Goal: Communication & Community: Answer question/provide support

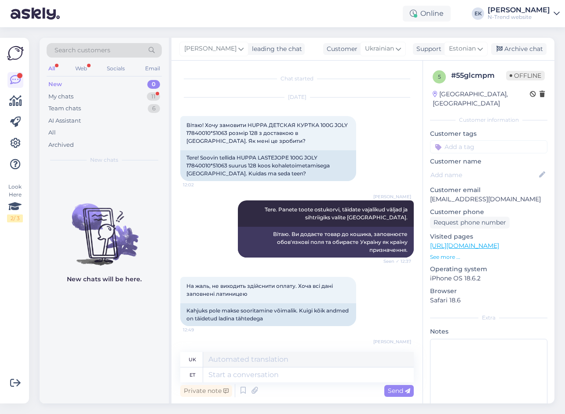
scroll to position [100, 0]
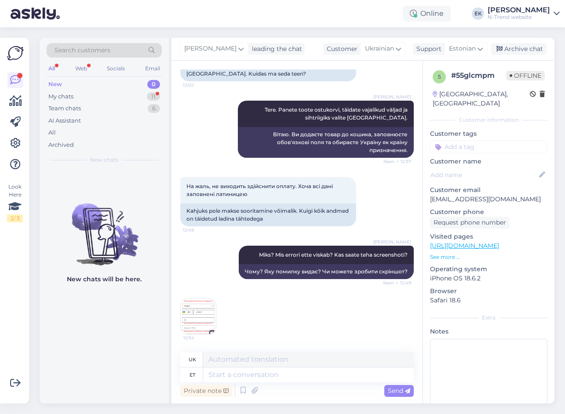
click at [193, 327] on img at bounding box center [198, 316] width 35 height 35
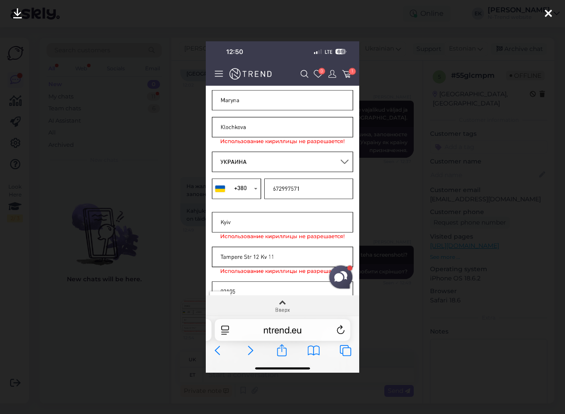
drag, startPoint x: 546, startPoint y: 21, endPoint x: 547, endPoint y: 16, distance: 4.7
click at [546, 20] on div at bounding box center [549, 14] width 18 height 28
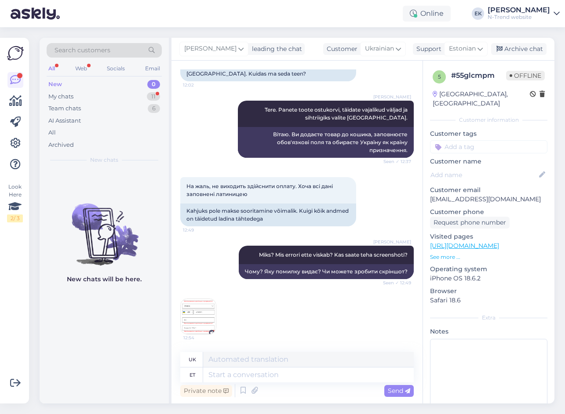
click at [199, 315] on img at bounding box center [198, 316] width 35 height 35
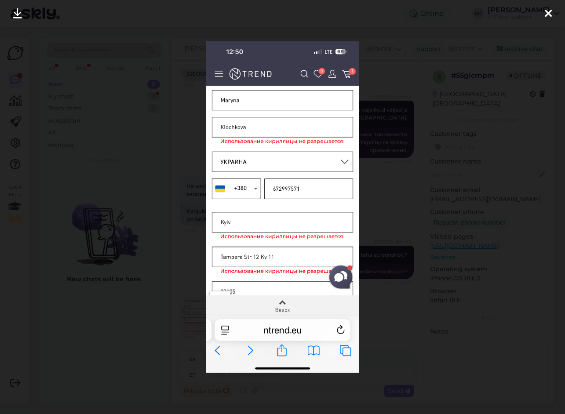
click at [552, 13] on div at bounding box center [549, 14] width 18 height 28
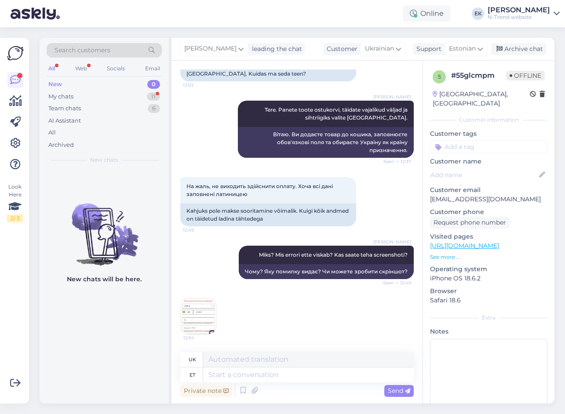
click at [204, 319] on img at bounding box center [198, 316] width 35 height 35
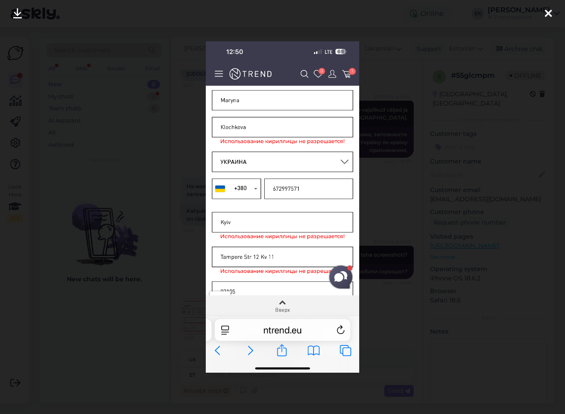
click at [256, 292] on img at bounding box center [282, 207] width 153 height 332
click at [550, 12] on icon at bounding box center [548, 13] width 7 height 11
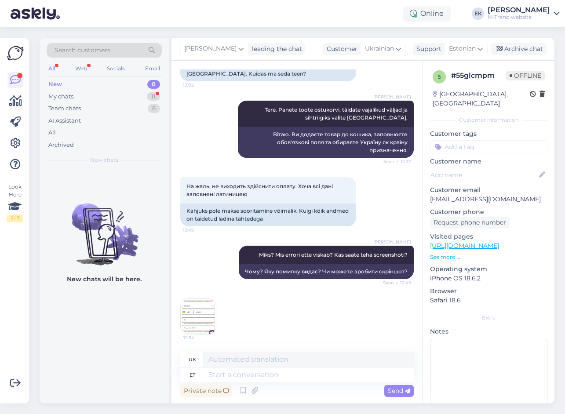
click at [196, 320] on img at bounding box center [198, 316] width 35 height 35
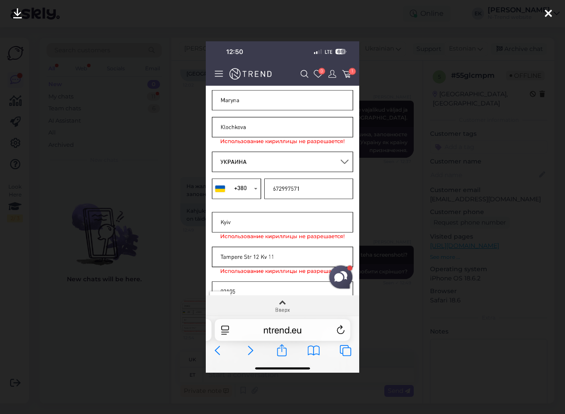
click at [551, 15] on icon at bounding box center [548, 13] width 7 height 11
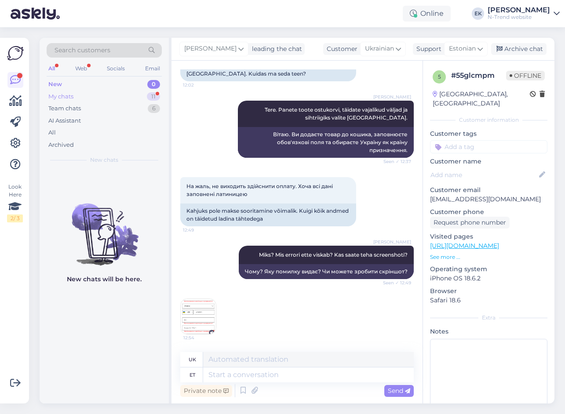
click at [58, 97] on div "My chats" at bounding box center [60, 96] width 25 height 9
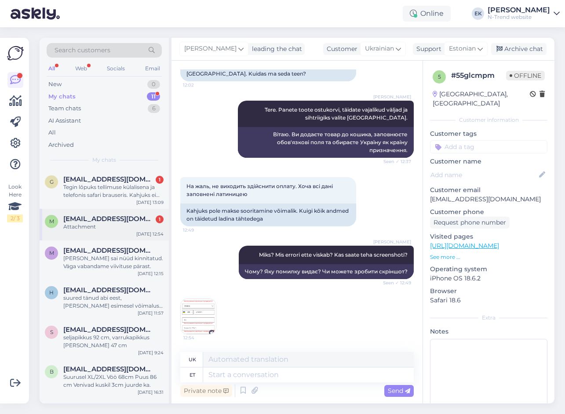
click at [92, 226] on div "Attachment" at bounding box center [113, 227] width 100 height 8
click at [94, 193] on div "Tegin lõpuks tellimuse külalisena ja telefonis safari brauseris. Kahjuks ei toi…" at bounding box center [113, 191] width 100 height 16
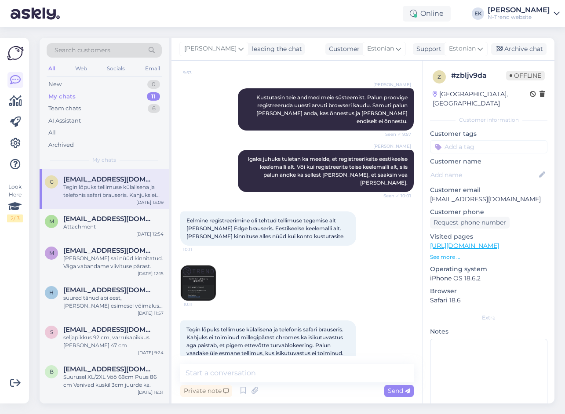
scroll to position [696, 0]
click at [110, 224] on div "Attachment" at bounding box center [113, 227] width 100 height 8
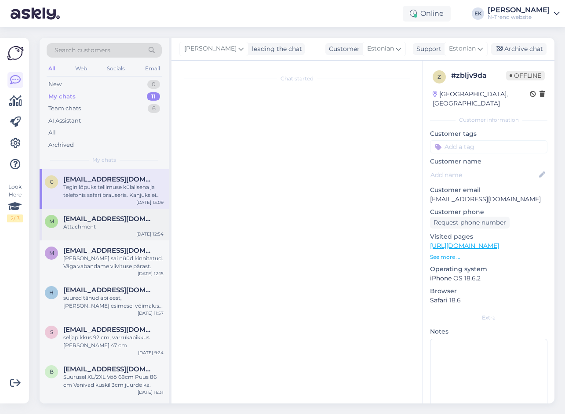
scroll to position [100, 0]
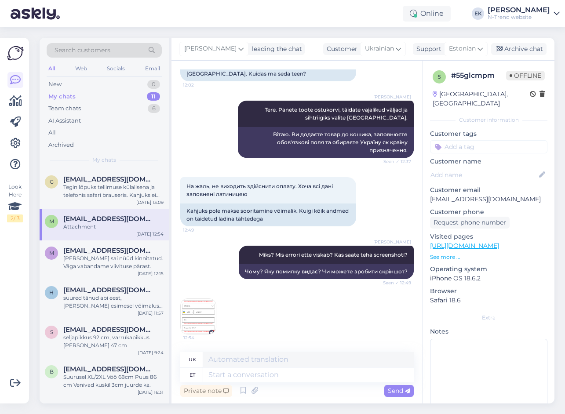
click at [201, 314] on img at bounding box center [198, 316] width 35 height 35
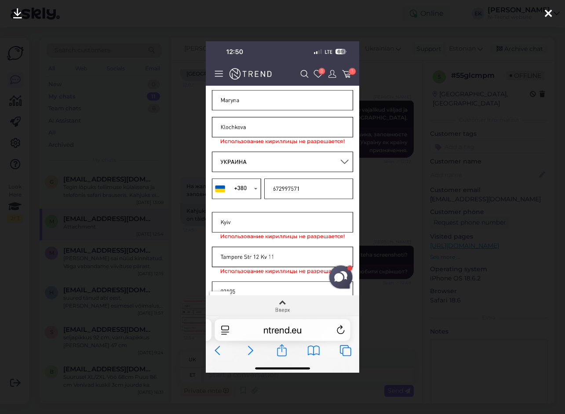
drag, startPoint x: 551, startPoint y: 12, endPoint x: 531, endPoint y: 40, distance: 35.0
click at [551, 12] on icon at bounding box center [548, 13] width 7 height 11
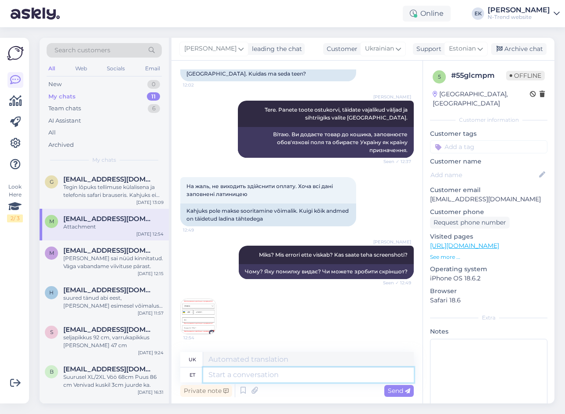
click at [264, 379] on textarea at bounding box center [308, 375] width 211 height 15
type textarea "[PERSON_NAME]"
click at [205, 315] on img at bounding box center [198, 316] width 35 height 35
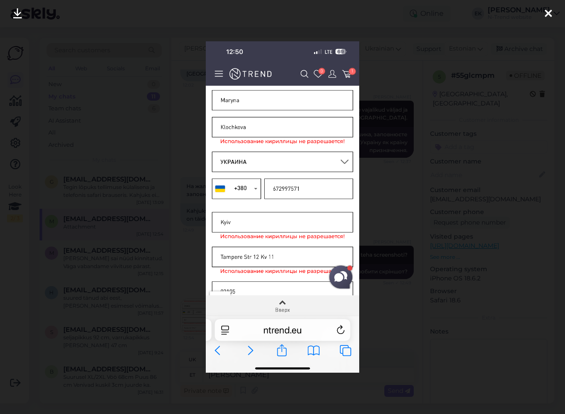
click at [548, 16] on icon at bounding box center [548, 13] width 7 height 11
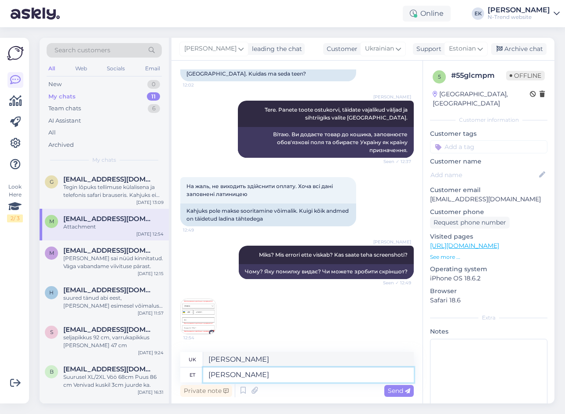
click at [291, 372] on textarea "[PERSON_NAME]" at bounding box center [308, 375] width 211 height 15
type textarea "[PERSON_NAME] täitsin"
type textarea "Я його заповнив."
type textarea "[PERSON_NAME] täitsin ostukorvis"
type textarea "Я наповнив кошик для покупок"
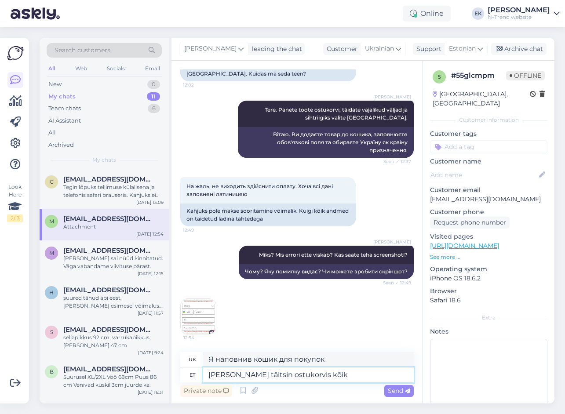
type textarea "[PERSON_NAME] täitsin ostukorvis kõik v"
type textarea "Я все заповнив кошик."
type textarea "[PERSON_NAME] täitsin ostukorvis kõik väljad te"
type textarea "Я заповнив усі поля в кошику."
type textarea "[PERSON_NAME] täitsin ostukorvis kõik väljad teiue"
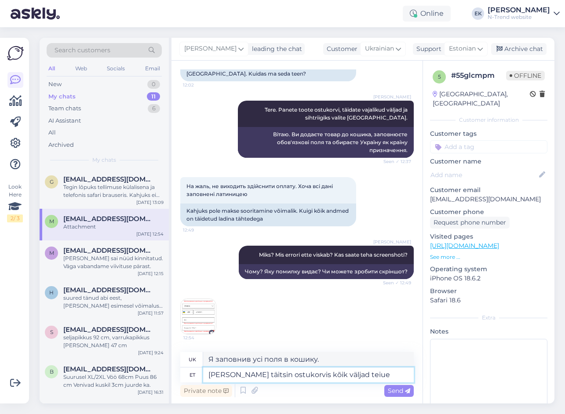
type textarea "Я заповнив усі поля в кошику для вас."
type textarea "[PERSON_NAME] täitsin ostukorvis kõik väljad teie andmetega j"
type textarea "Я заповнив усі поля в кошику вашою інформацією."
type textarea "[PERSON_NAME] täitsin ostukorvis kõik väljad teie andmetega ja"
type textarea "Я заповнив усі поля в кошику вашою інформацією та"
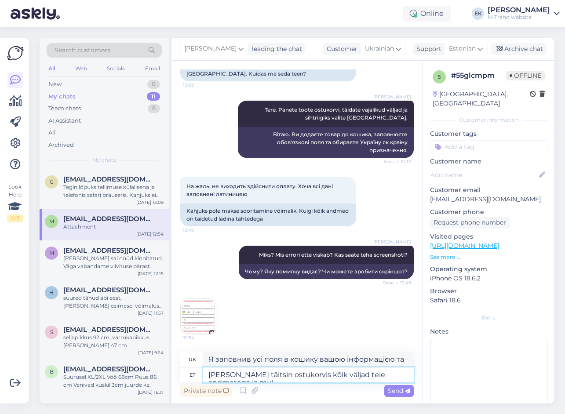
type textarea "[PERSON_NAME] täitsin ostukorvis kõik väljad teie andmetega ja mul"
type textarea "Я заповнив усі поля в кошику вашою інформацією та маю"
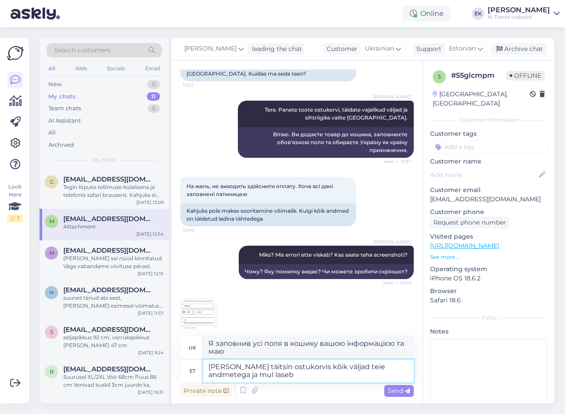
type textarea "[PERSON_NAME] täitsin ostukorvis kõik väljad teie andmetega ja mul laseb k"
type textarea "Я заповнив усі поля в кошику вашою інформацією та маю дозвіл"
type textarea "[PERSON_NAME] täitsin ostukorvis kõik väljad teie andmetega ja mul laseb [PERSO…"
type textarea "Я заповнив усі поля в кошику вашою інформацією та можу оплатити."
type textarea "[PERSON_NAME] täitsin ostukorvis kõik väljad teie andmetega ja mul laseb"
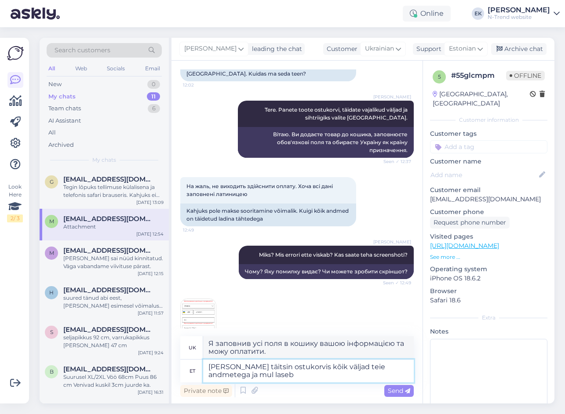
type textarea "Я заповнив усі поля в кошику вашою інформацією та маю дозвіл"
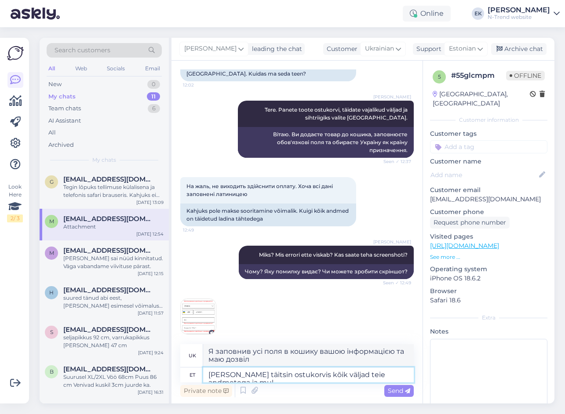
type textarea "[PERSON_NAME] täitsin ostukorvis kõik väljad teie andmetega ja mu"
type textarea "Я заповнив усі поля в кошику вашою інформацією та маю"
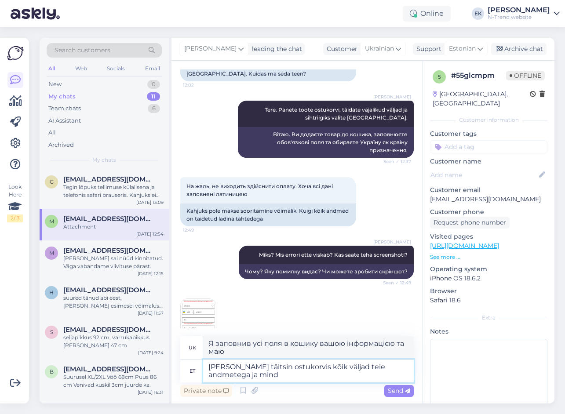
type textarea "[PERSON_NAME] täitsin ostukorvis kõik väljad teie andmetega ja mind s"
type textarea "Я заповнив усі поля в кошику вашою інформацією та"
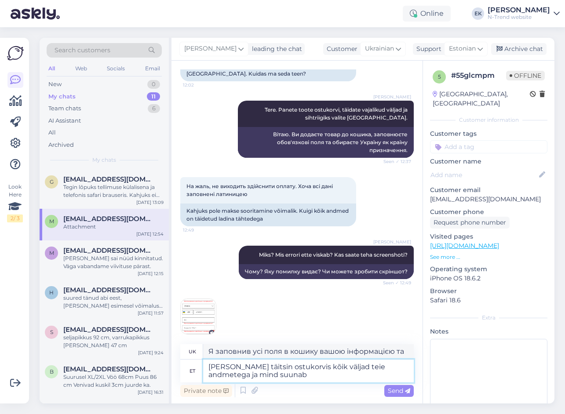
type textarea "[PERSON_NAME] täitsin ostukorvis kõik väljad teie andmetega ja mind suunab"
type textarea "Я заповнив усі поля в кошику вашою інформацією, і мене перенаправляють"
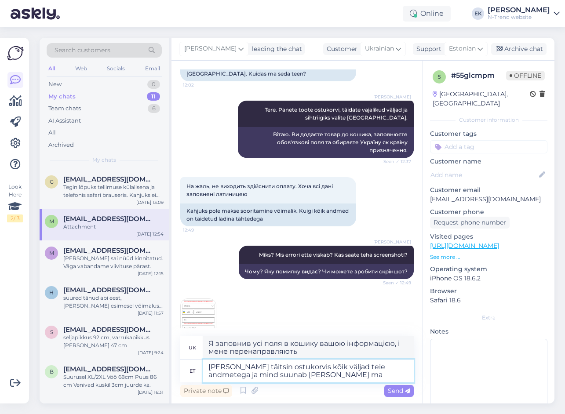
type textarea "[PERSON_NAME] täitsin ostukorvis kõik väljad teie andmetega ja mind suunab [PER…"
type textarea "Я заповнив усі поля в кошику вашою інформацією, і мене перенаправляють."
type textarea "[PERSON_NAME] täitsin ostukorvis kõik väljad teie andmetega ja mind suunab [PER…"
type textarea "Я заповнив усі поля в кошику вашою інформацією, і мене перенаправило на сторінк…"
type textarea "[PERSON_NAME] täitsin ostukorvis kõik väljad teie andmetega ja mind suunab [PER…"
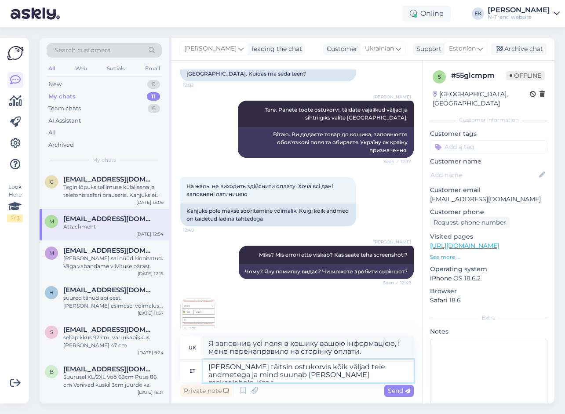
type textarea "Я заповнив усі поля в кошику вашою інформацією, але він все одно перенаправляє …"
type textarea "[PERSON_NAME] täitsin ostukorvis kõik väljad teie andmetega ja mind suunab [PER…"
type textarea "Я заповнив усі поля в кошику вашою інформацією, але він все одно перенаправляє …"
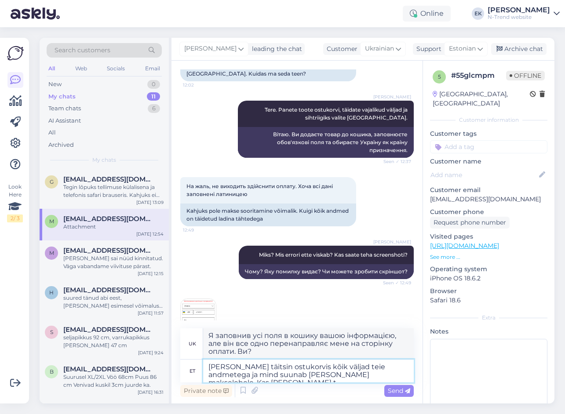
type textarea "[PERSON_NAME] täitsin ostukorvis kõik väljad teie andmetega ja mind suunab [PER…"
type textarea "Я заповнив усі поля в кошику вашою інформацією, але мене все одно перенаправляє…"
type textarea "[PERSON_NAME] täitsin ostukorvis kõik väljad teie andmetega ja mind suunab [PER…"
type textarea "Я заповнив усі поля в кошику вашою інформацією, але він все одно перенаправляє …"
type textarea "[PERSON_NAME] täitsin ostukorvis kõik väljad teie andmetega ja mind suunab [PER…"
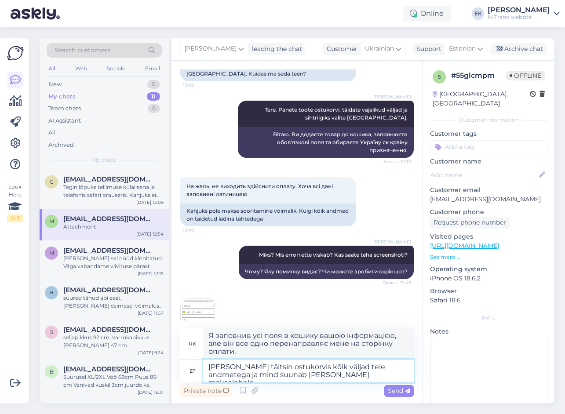
type textarea "Я заповнив усі поля в кошику вашою інформацією, і мене перенаправило на сторінк…"
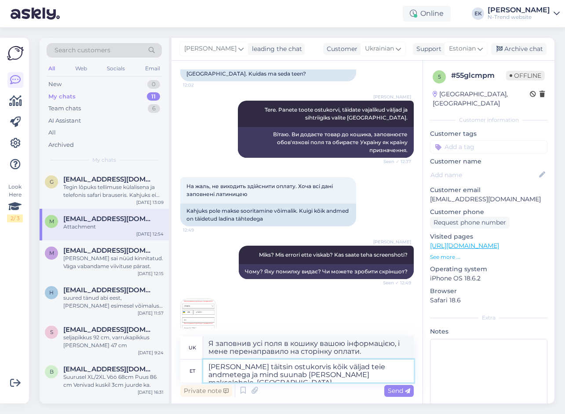
type textarea "[PERSON_NAME] täitsin ostukorvis kõik väljad teie andmetega ja mind suunab [PER…"
type textarea "Я заповнив усі поля в кошику вашою інформацією, але він все одно перенаправляє …"
type textarea "[PERSON_NAME] täitsin ostukorvis kõik väljad teie andmetega ja mind suunab [PER…"
type textarea "Я заповнив усі поля в кошику вашою інформацією, але він все одно перенаправляє …"
type textarea "[PERSON_NAME] täitsin ostukorvis kõik väljad teie andmetega ja mind suunab [PER…"
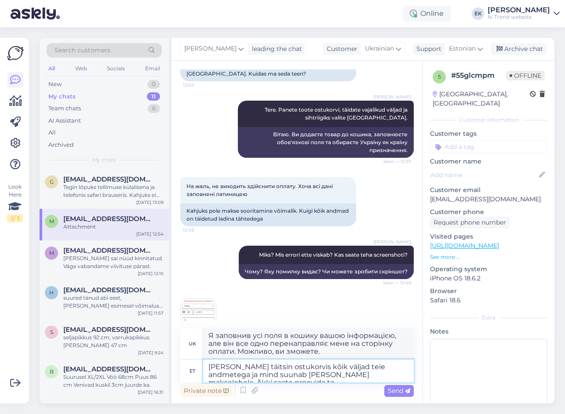
type textarea "Я заповнив усі поля в кошику вашою інформацією, але він все одно перенаправляє …"
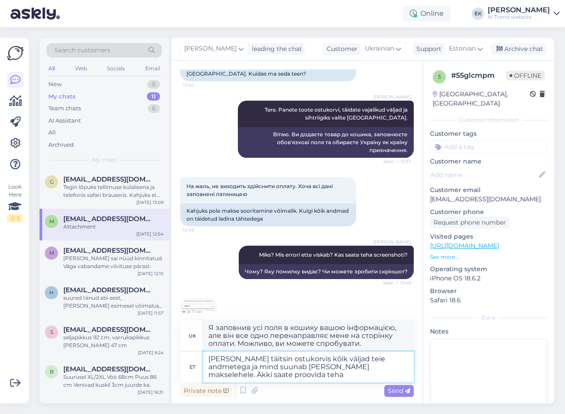
type textarea "[PERSON_NAME] täitsin ostukorvis kõik väljad teie andmetega ja mind suunab [PER…"
type textarea "Я заповнив усі поля в кошику вашою інформацією, але він все одно перенаправляє …"
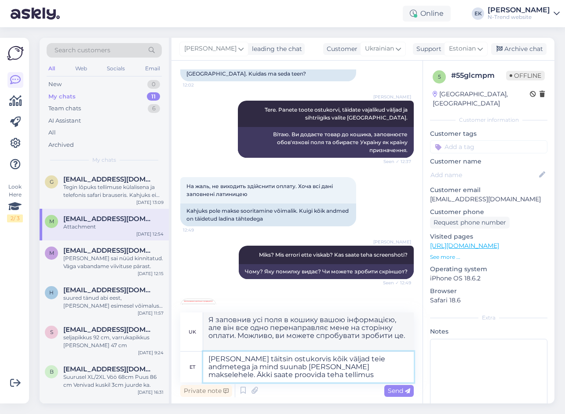
type textarea "[PERSON_NAME] täitsin ostukorvis kõik väljad teie andmetega ja mind suunab [PER…"
type textarea "Я заповнив усі поля в кошику вашою інформацією, але він все одно перенаправляє …"
type textarea "[PERSON_NAME] täitsin ostukorvis kõik väljad teie andmetega ja mind suunab [PER…"
type textarea "Я заповнив усі поля в кошику вашою інформацією, але він все одно перенаправляє …"
type textarea "[PERSON_NAME] täitsin ostukorvis kõik väljad teie andmetega ja mind suunab [PER…"
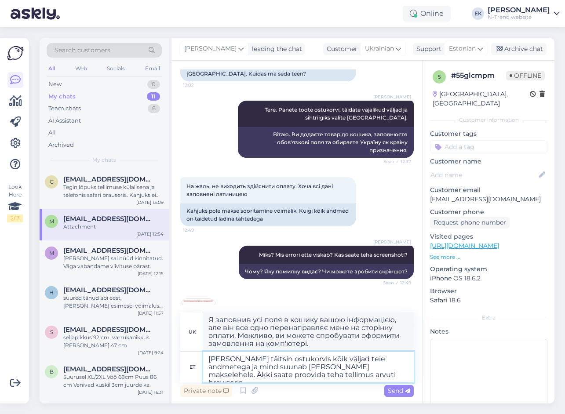
type textarea "Я заповнив усі поля в кошику вашою інформацією, але він все одно перенаправляє …"
type textarea "[PERSON_NAME] täitsin ostukorvis kõik väljad teie andmetega ja mind suunab [PER…"
type textarea "Я заповнив усі поля в кошику вашою інформацією, але він все одно перенаправляє …"
drag, startPoint x: 321, startPoint y: 367, endPoint x: 387, endPoint y: 367, distance: 66.4
click at [387, 367] on textarea "[PERSON_NAME] täitsin ostukorvis kõik väljad teie andmetega ja mind suunab [PER…" at bounding box center [308, 367] width 211 height 31
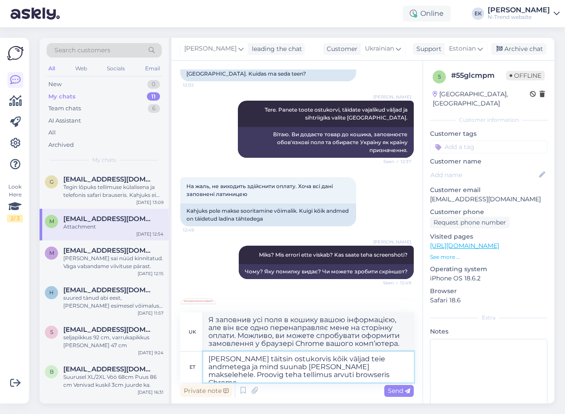
type textarea "[PERSON_NAME] täitsin ostukorvis kõik väljad teie andmetega ja mind suunab [PER…"
type textarea "Я заповнив усі поля в кошику вашою інформацією, але він все одно перенаправляє …"
click at [309, 375] on textarea "[PERSON_NAME] täitsin ostukorvis kõik väljad teie andmetega ja mind suunab [PER…" at bounding box center [308, 367] width 211 height 31
type textarea "[PERSON_NAME] täitsin ostukorvis kõik väljad teie andmetega ja mind suunab [PER…"
click at [394, 391] on span "Send" at bounding box center [399, 391] width 22 height 8
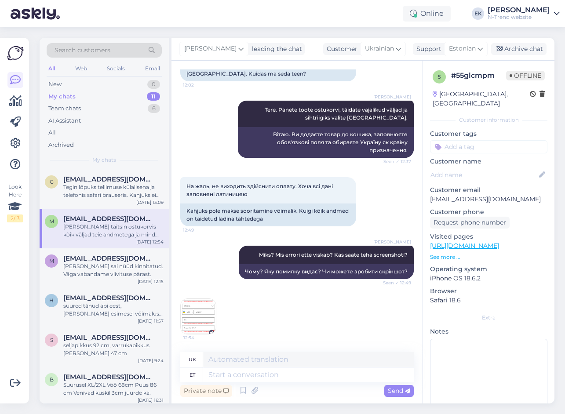
scroll to position [192, 0]
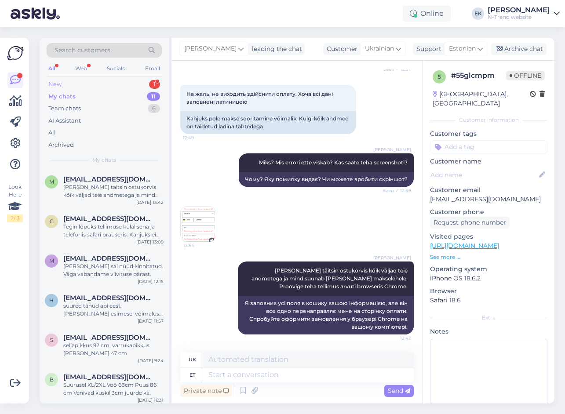
click at [66, 82] on div "New 1" at bounding box center [104, 84] width 115 height 12
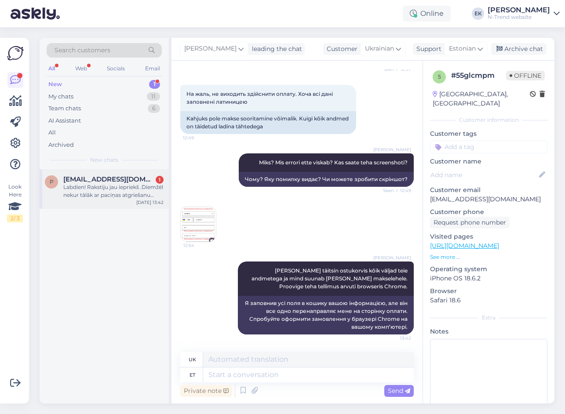
click at [95, 185] on div "Labdien! Rakstiju jau iepriekš .Diemžēl nekur tālāk ar paciņas atgriešanu neesm…" at bounding box center [113, 191] width 100 height 16
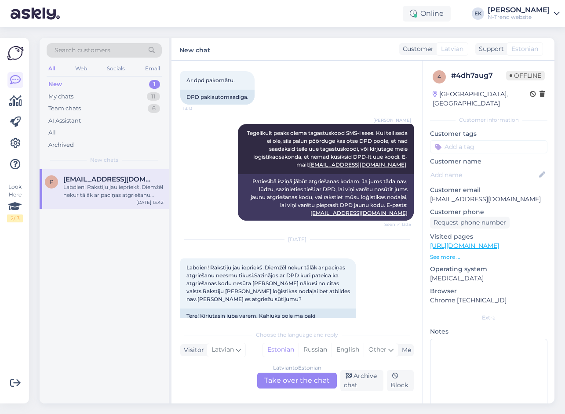
scroll to position [213, 0]
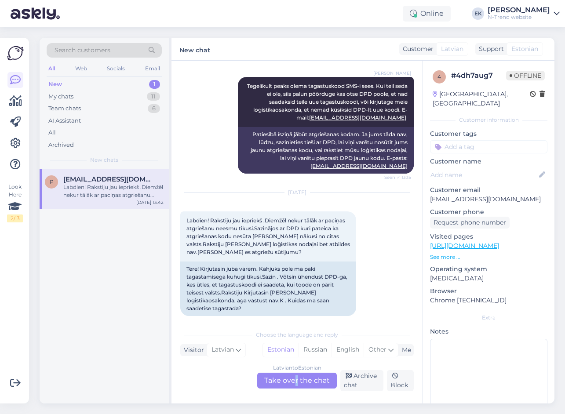
click at [296, 380] on div "[DEMOGRAPHIC_DATA] to Estonian Take over the chat" at bounding box center [297, 381] width 80 height 16
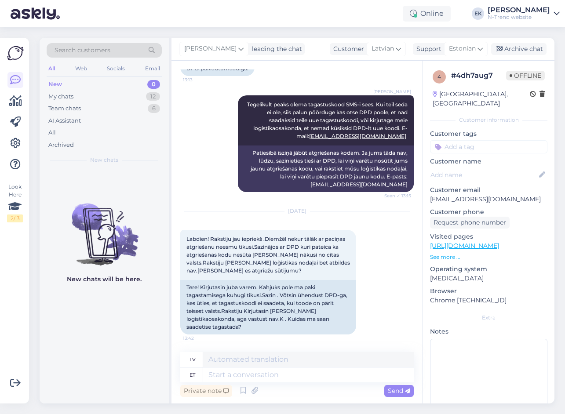
scroll to position [187, 0]
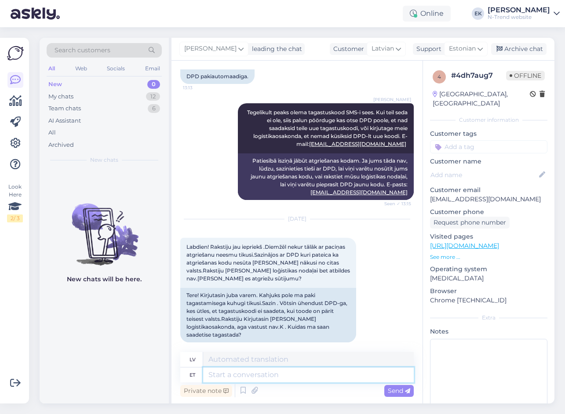
drag, startPoint x: 296, startPoint y: 380, endPoint x: 237, endPoint y: 374, distance: 59.7
click at [236, 374] on textarea at bounding box center [308, 375] width 211 height 15
type textarea "Tere."
type textarea "Sveiki."
type textarea "Tere!"
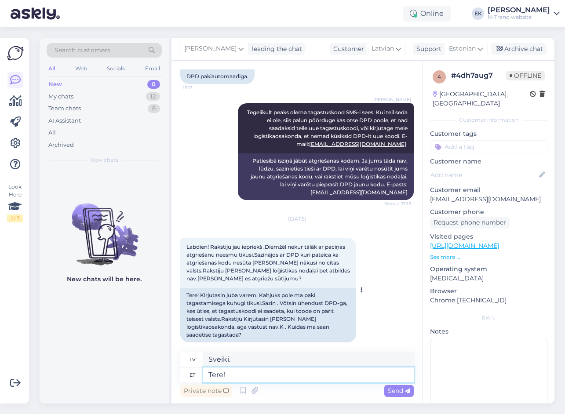
type textarea "Sveiki!"
type textarea "Tere! [GEOGRAPHIC_DATA]"
type textarea "Sveiki! Es rakstu."
type textarea "Tere! Kirjutan meie"
type textarea "Sveiki! Es rakstu Jums."
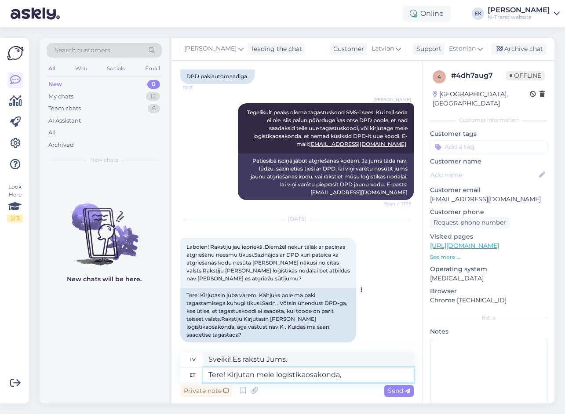
type textarea "Tere! Kirjutan meie logistikaosakonda, e"
type textarea "Sveiki! Rakstu mūsu loģistikas nodaļai,"
type textarea "Tere! Kirjutan meie logistikaosakonda, et te"
type textarea "Sveiki! Rakstu mūsu loģistikas nodaļai, lai"
type textarea "Tere! Kirjutan meie logistikaosakonda, et teiega ü"
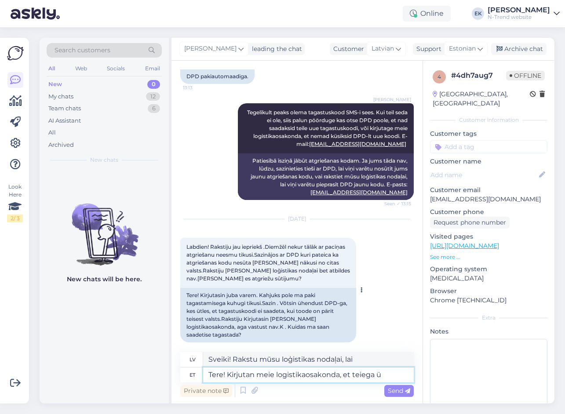
type textarea "Sveiki! Rakstu mūsu loģistikas nodaļai, lai sazinātos ar jums."
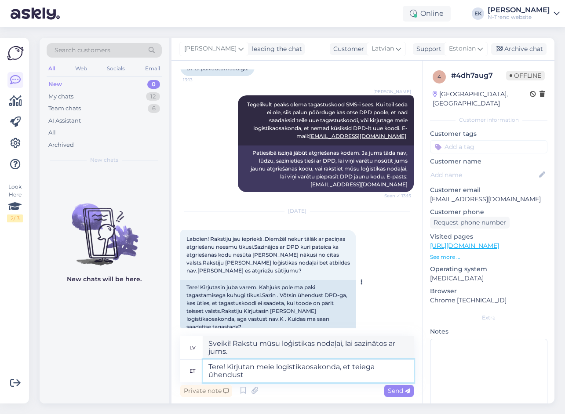
scroll to position [203, 0]
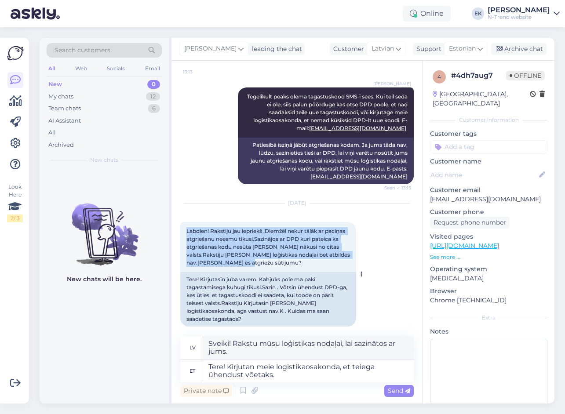
drag, startPoint x: 187, startPoint y: 234, endPoint x: 258, endPoint y: 265, distance: 77.8
click at [258, 265] on div "Labdien! Rakstiju jau iepriekš .Diemžēl nekur tālāk ar paciņas atgriešanu neesm…" at bounding box center [268, 247] width 176 height 50
copy span "Labdien! Rakstiju jau iepriekš .Diemžēl nekur tālāk ar paciņas atgriešanu neesm…"
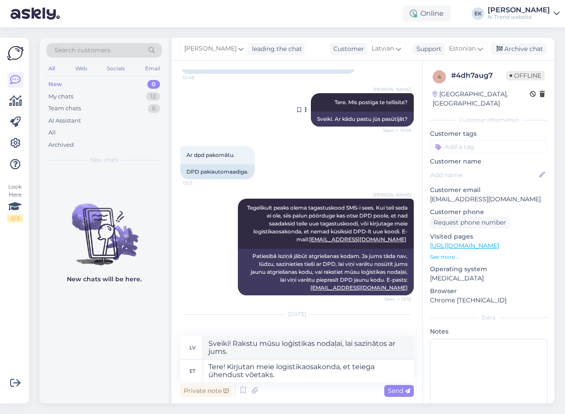
scroll to position [132, 0]
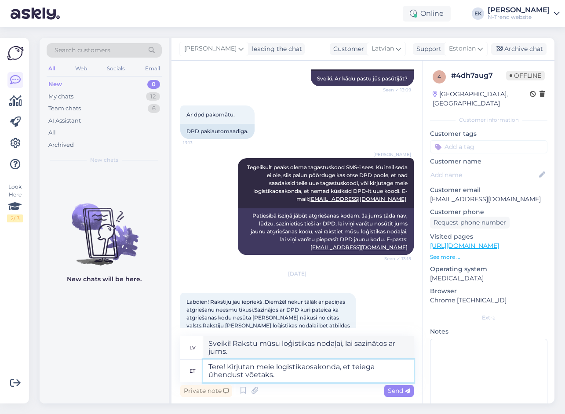
click at [291, 375] on textarea "Tere! Kirjutan meie logistikaosakonda, et teiega ühendust võetaks." at bounding box center [308, 371] width 211 height 23
type textarea "Tere! Kirjutan meie logistikaosakonda, et teiega ühendust võetaks. Mis o"
type textarea "Sveiki! Rakstu mūsu loģistikas nodaļai, lai sazinātos ar jums. Kas"
type textarea "Tere! Kirjutan meie logistikaosakonda, et teiega ühendust võetaks. Mis on te"
type textarea "Sveiki! Rakstu mūsu loģistikas nodaļai, lai sazinātos ar jums. Kas ir"
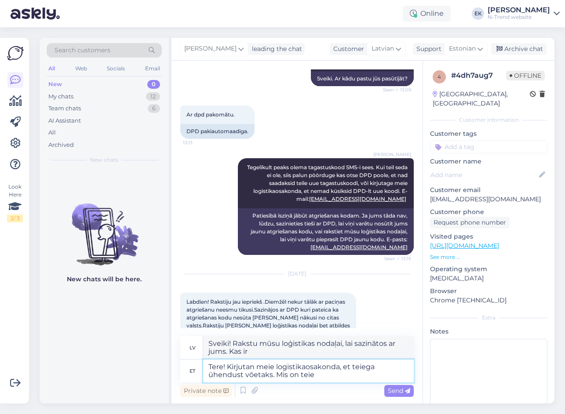
type textarea "Tere! Kirjutan meie logistikaosakonda, et teiega ühendust võetaks. Mis on teie"
type textarea "Sveiki! Rakstu mūsu loģistikas nodaļai, lai sazinātos ar jums. Kāds ir jūsu"
type textarea "Tere! Kirjutan meie logistikaosakonda, et teiega ühendust võetaks. Mis on teie …"
type textarea "Sveiki! Rakstu mūsu loģistikas nodaļai, lai sazinātos ar jums. Kāds ir jūsu pas…"
type textarea "Tere! Kirjutan meie logistikaosakonda, et teiega ühendust võetaks. Mis on teie …"
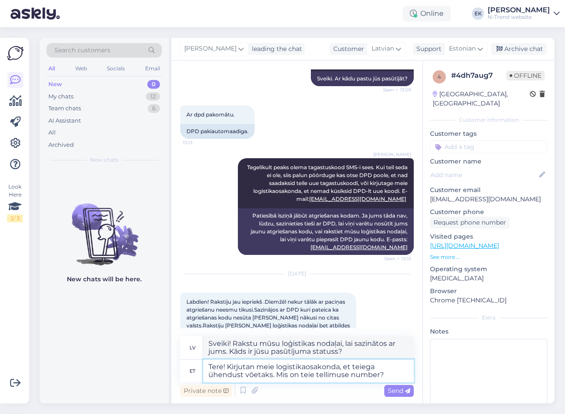
type textarea "Sveiki! Rakstu mūsu loģistikas nodaļai, lai sazinātos ar jums. Kāds ir jūsu pas…"
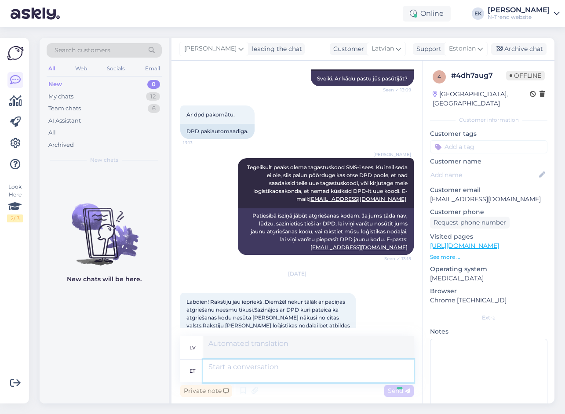
scroll to position [255, 0]
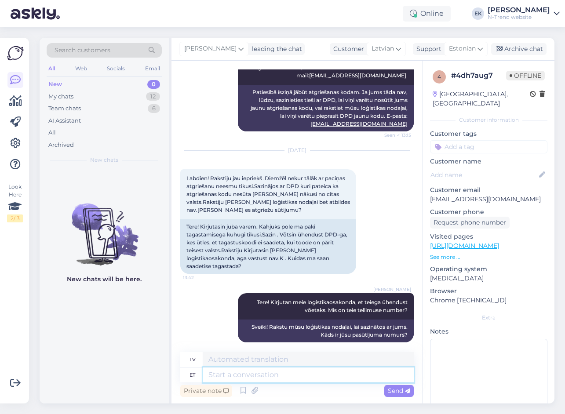
click at [227, 375] on textarea at bounding box center [308, 375] width 211 height 15
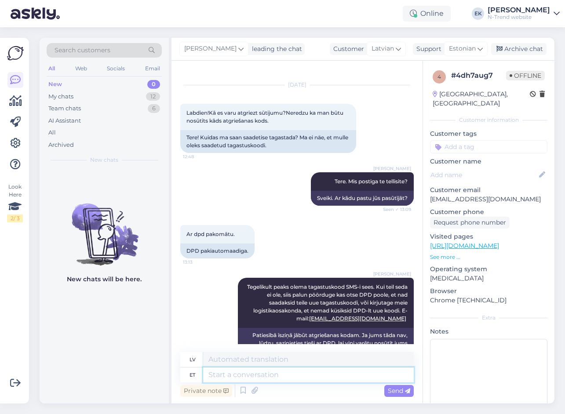
scroll to position [0, 0]
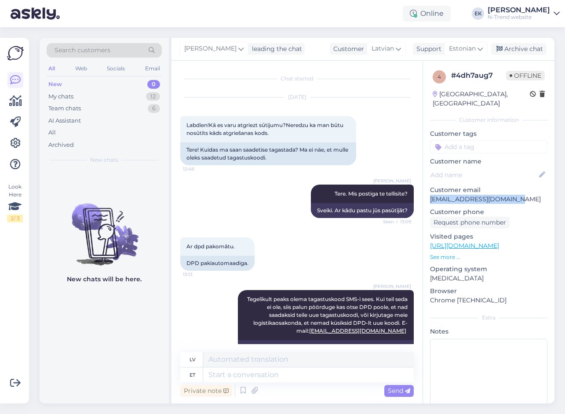
drag, startPoint x: 430, startPoint y: 192, endPoint x: 514, endPoint y: 193, distance: 84.0
click at [514, 195] on p "[EMAIL_ADDRESS][DOMAIN_NAME]" at bounding box center [488, 199] width 117 height 9
copy p "[EMAIL_ADDRESS][DOMAIN_NAME]"
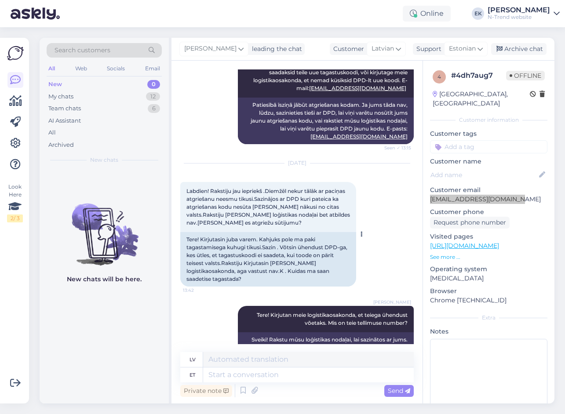
scroll to position [255, 0]
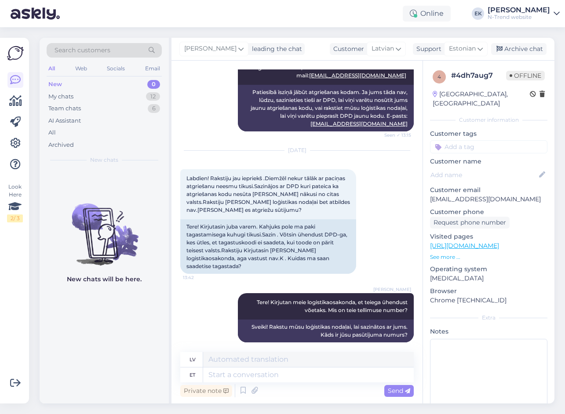
click at [519, 241] on p "[URL][DOMAIN_NAME]" at bounding box center [488, 245] width 117 height 9
click at [66, 97] on div "My chats" at bounding box center [60, 96] width 25 height 9
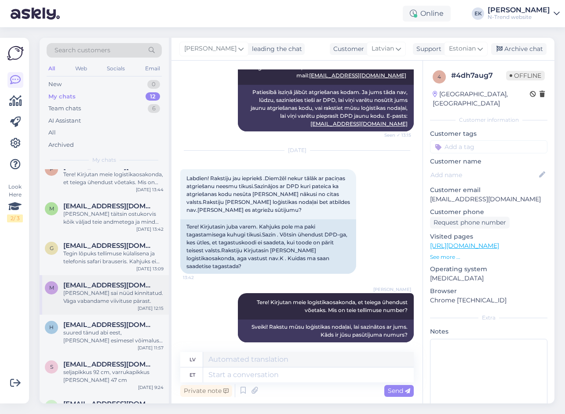
scroll to position [0, 0]
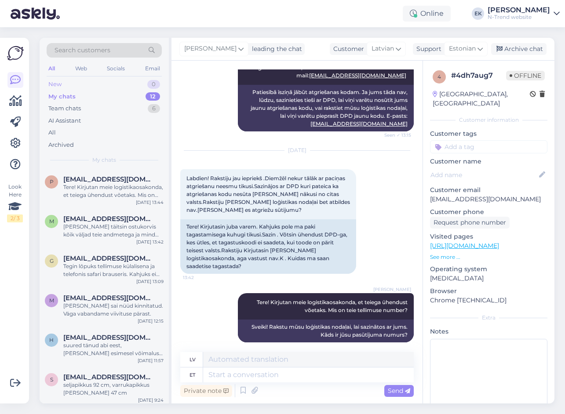
click at [65, 84] on div "New 0" at bounding box center [104, 84] width 115 height 12
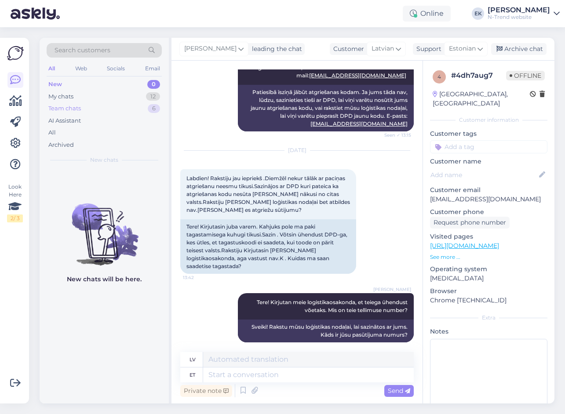
click at [74, 110] on div "Team chats" at bounding box center [64, 108] width 33 height 9
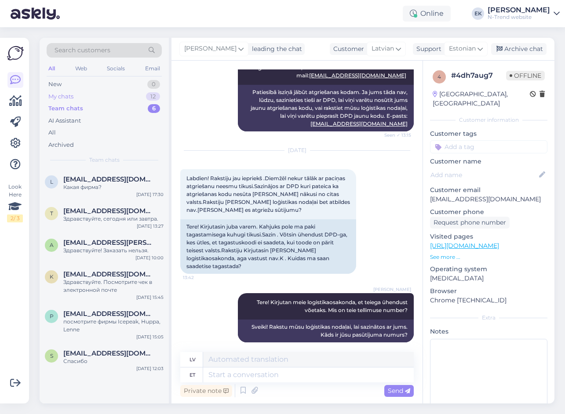
click at [66, 92] on div "My chats" at bounding box center [60, 96] width 25 height 9
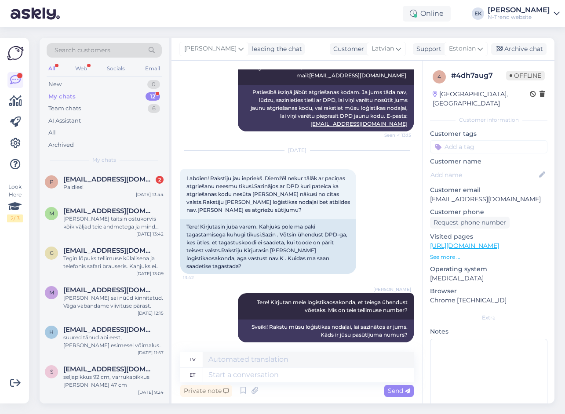
scroll to position [361, 0]
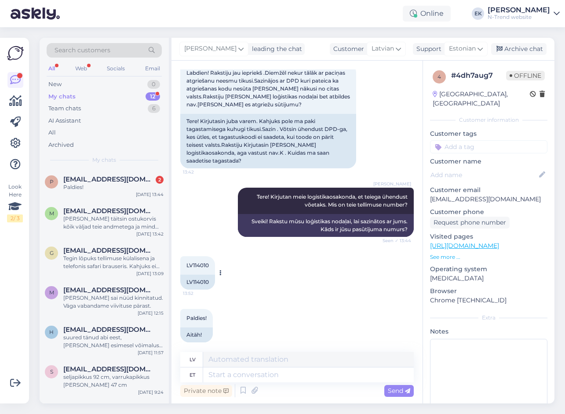
click at [196, 275] on div "LV114010" at bounding box center [197, 282] width 35 height 15
click at [120, 219] on div "На компʼютері теж не виходить. Можливо є інший спосіб замовити і оплатити за по…" at bounding box center [113, 223] width 100 height 16
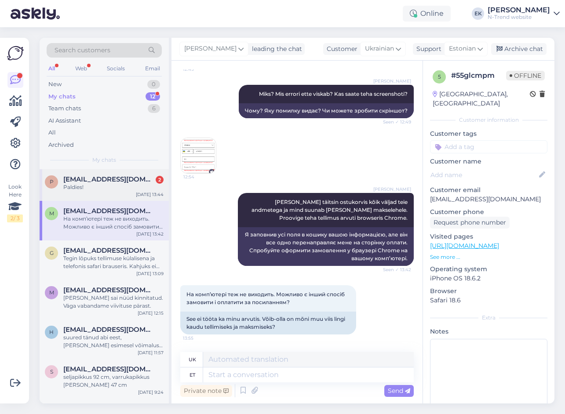
click at [117, 182] on span "[EMAIL_ADDRESS][DOMAIN_NAME]" at bounding box center [108, 179] width 91 height 8
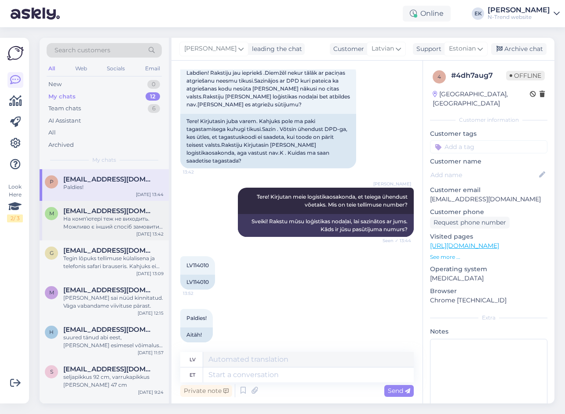
click at [96, 220] on div "На компʼютері теж не виходить. Можливо є інший спосіб замовити і оплатити за по…" at bounding box center [113, 223] width 100 height 16
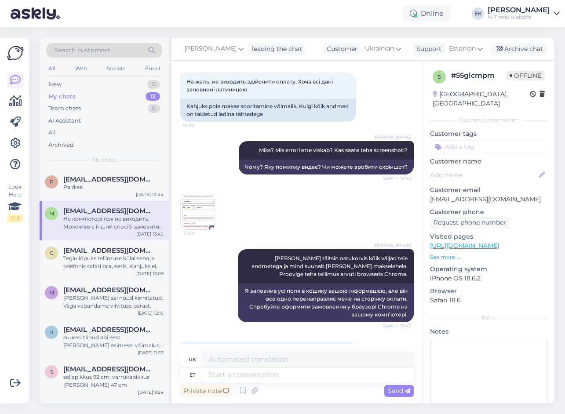
scroll to position [220, 0]
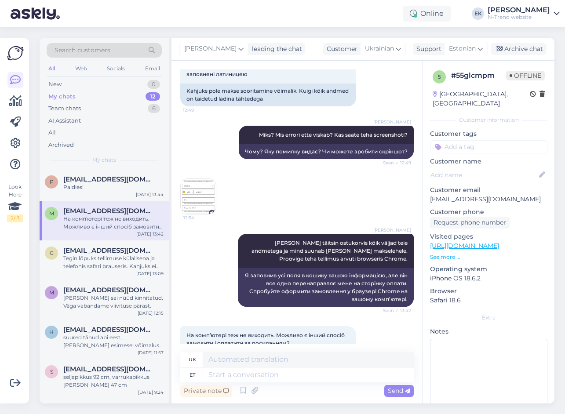
click at [196, 197] on img at bounding box center [198, 196] width 35 height 35
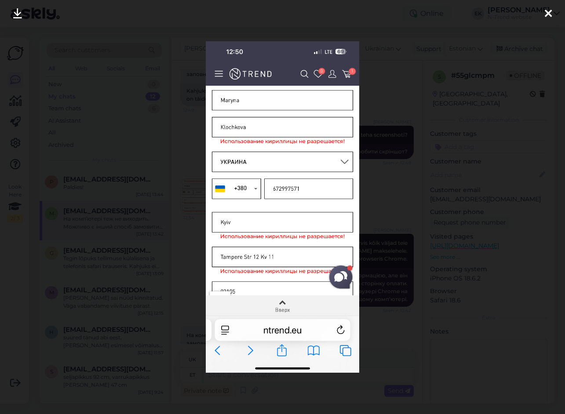
click at [547, 14] on icon at bounding box center [548, 13] width 7 height 11
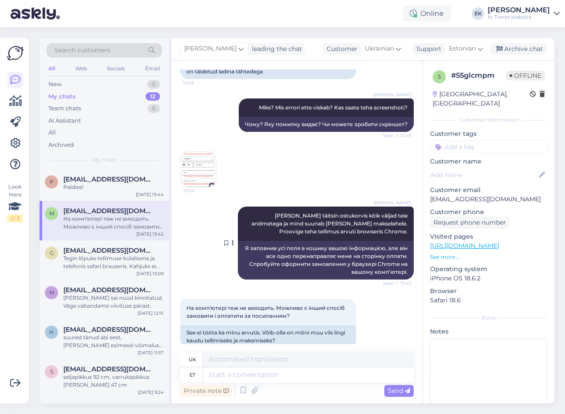
scroll to position [261, 0]
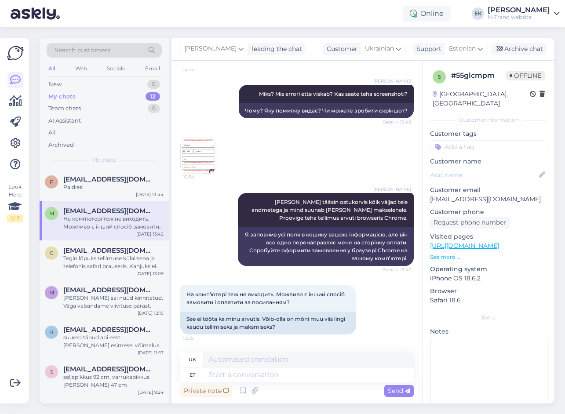
click at [194, 158] on img at bounding box center [198, 155] width 35 height 35
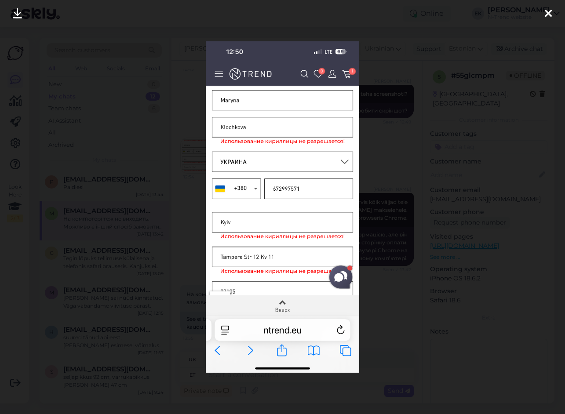
click at [549, 17] on icon at bounding box center [548, 13] width 7 height 11
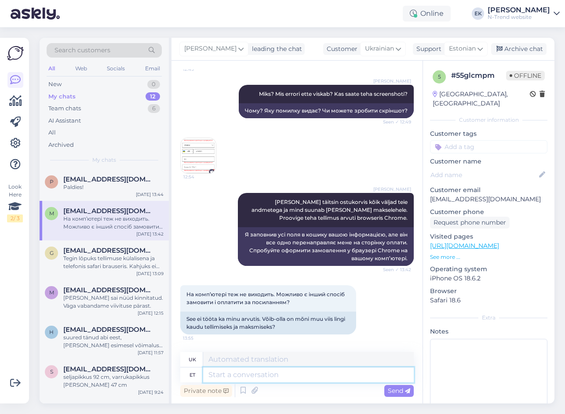
click at [236, 374] on textarea at bounding box center [308, 375] width 211 height 15
type textarea "Kas"
type textarea "Є"
type textarea "Kas te"
type textarea "Ви?"
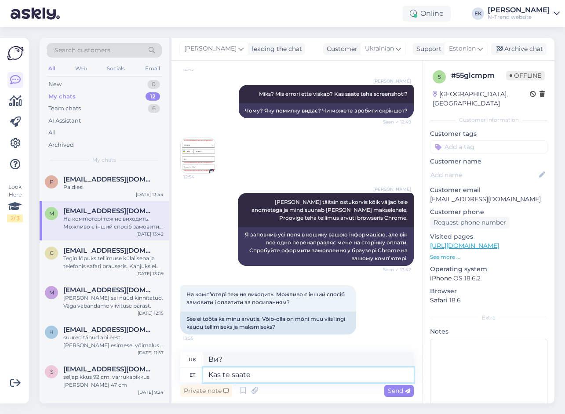
type textarea "Kas te saate"
type textarea "Чи можеш ти"
type textarea "Kas te saate siia"
type textarea "Чи можете ви сюди прийти?"
type textarea "Kas te saate siia kopeerida"
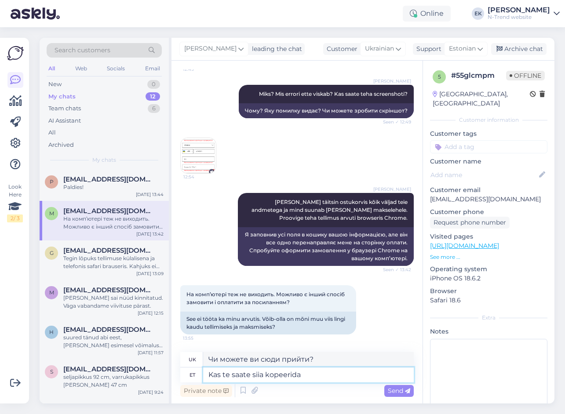
type textarea "Чи можете ви скопіювати це сюди?"
type textarea "Kas te saate siia kopeerida oma"
type textarea "Чи можете ви скопіювати свій сюди?"
type textarea "Kas te saate siia kopeerida oma andmed."
type textarea "Чи можете ви скопіювати свої дані сюди?"
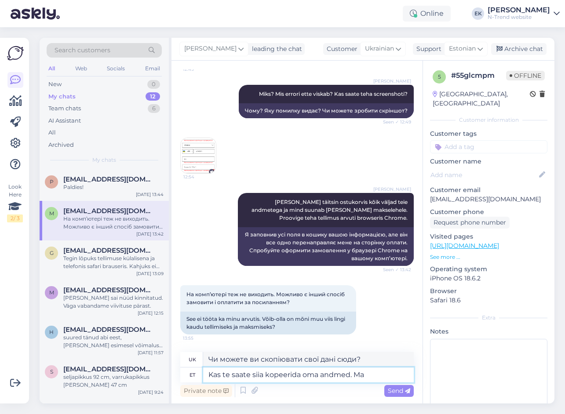
type textarea "Kas te saate siia kopeerida oma andmed. Ma l"
type textarea "Чи можете ви скопіювати свої дані сюди? Я"
type textarea "Kas te saate siia kopeerida oma andmed. Ma lihtsalt"
type textarea "Чи можете ви скопіювати сюди свої дані? Я просто"
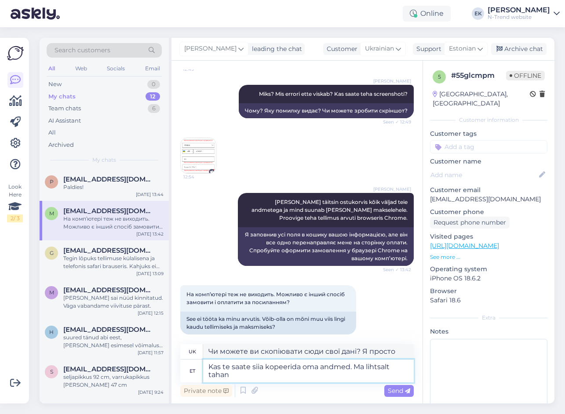
type textarea "Kas te saate siia kopeerida oma andmed. Ma lihtsalt tahan"
type textarea "Чи можете ви скопіювати сюди свої дані? Я просто хочу"
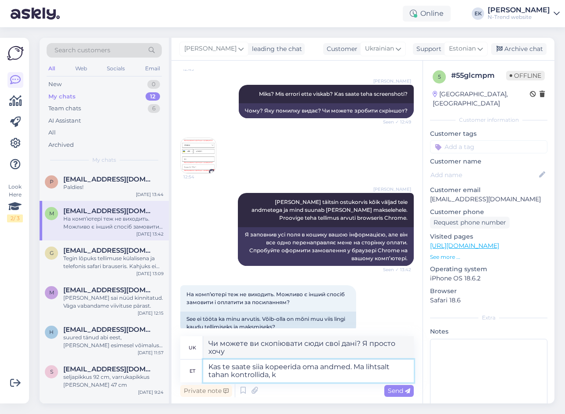
type textarea "Kas te saate siia kopeerida oma andmed. Ma lihtsalt tahan kontrollida, ka"
type textarea "Чи можете ви скопіювати сюди свої дані? Я просто хочу перевірити,"
type textarea "Kas te saate siia kopeerida oma andmed. Ma lihtsalt tahan kontrollida, kas"
type textarea "Чи можете ви скопіювати сюди свої дані? Я просто хочу перевірити, чи"
click at [296, 379] on textarea "Kas te saate siia kopeerida oma andmed. Ma lihtsalt tahan kontrollida, kas" at bounding box center [308, 371] width 211 height 23
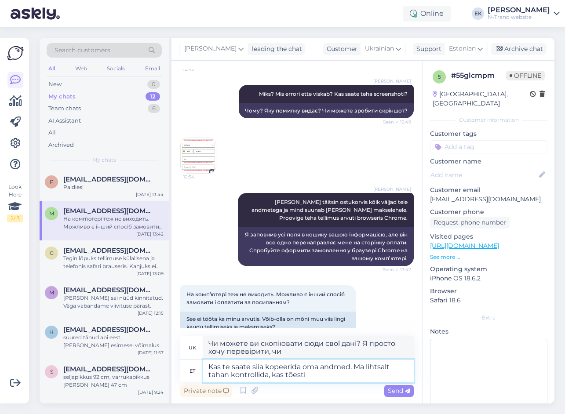
type textarea "Kas te saate siia kopeerida oma andmed. Ma lihtsalt tahan kontrollida, kas tões…"
type textarea "Чи можете ви скопіювати сюди свої дані? Я просто хочу перевірити, чи це справді…"
type textarea "Kas te saate siia kopeerida oma andmed. Ma lihtsalt tahan kontrollida, kas tões…"
type textarea "Чи можете ви скопіювати свої дані сюди? Я просто хочу перевірити, чи вони справ…"
type textarea "Kas te saate siia kopeerida oma andmed. Ma lihtsalt tahan kontrollida, kas tões…"
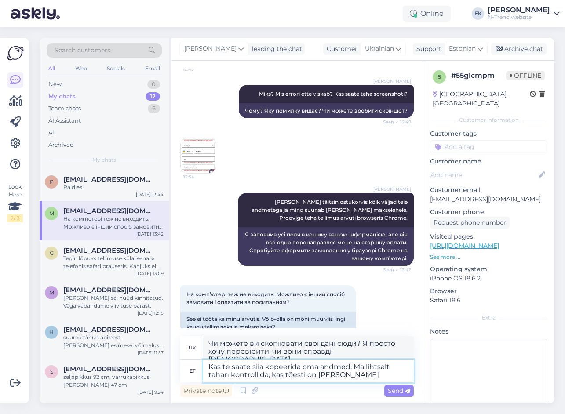
type textarea "Чи можете ви скопіювати сюди свої дані? Я просто хочу перевірити, чи це справді…"
type textarea "Kas te saate siia kopeerida oma andmed. Ma lihtsalt tahan kontrollida, kas tões…"
type textarea "Чи можете ви скопіювати свої дані сюди? Я просто хочу перевірити, чи це справді…"
type textarea "Kas te saate siia kopeerida oma andmed. Ma lihtsalt tahan kontrollida, kas tões…"
type textarea "Чи можете ви скопіювати свої дані сюди? Я просто хочу перевірити, чи це справді…"
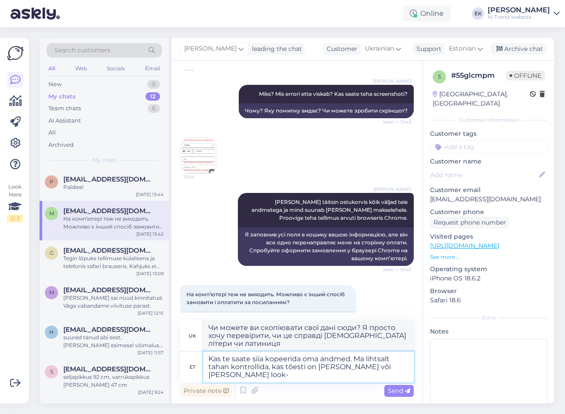
type textarea "Kas te saate siia kopeerida oma andmed. Ma lihtsalt tahan kontrollida, kas tões…"
type textarea "Чи можете ви скопіювати свої дані сюди? Я просто хочу перевірити, чи це справді…"
type textarea "Kas te saate siia kopeerida oma andmed. Ma lihtsalt tahan kontrollida, kas tões…"
type textarea "Чи можете ви скопіювати свої дані сюди? Я просто хочу перевірити, чи це справді…"
type textarea "Kas te saate siia kopeerida oma andmed. Ma lihtsalt tahan kontrollida, kas tões…"
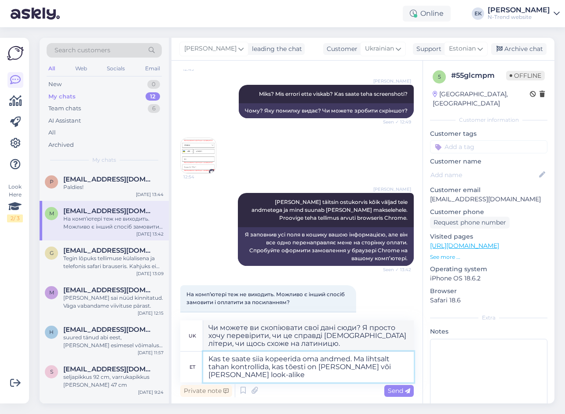
drag, startPoint x: 242, startPoint y: 376, endPoint x: 203, endPoint y: 358, distance: 42.9
click at [203, 358] on textarea "Kas te saate siia kopeerida oma andmed. Ma lihtsalt tahan kontrollida, kas tões…" at bounding box center [308, 367] width 211 height 31
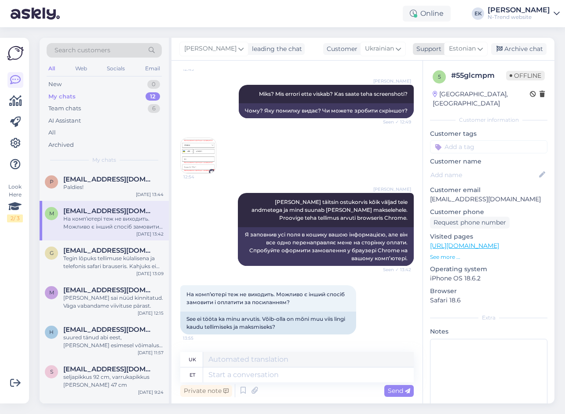
click at [460, 50] on span "Estonian" at bounding box center [462, 49] width 27 height 10
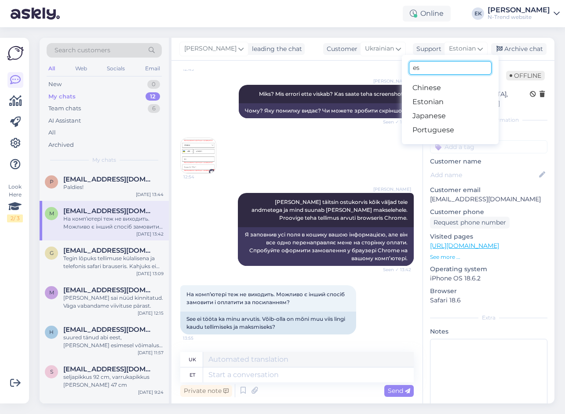
click at [433, 66] on input "es" at bounding box center [450, 68] width 83 height 14
type input "e"
type input "uk"
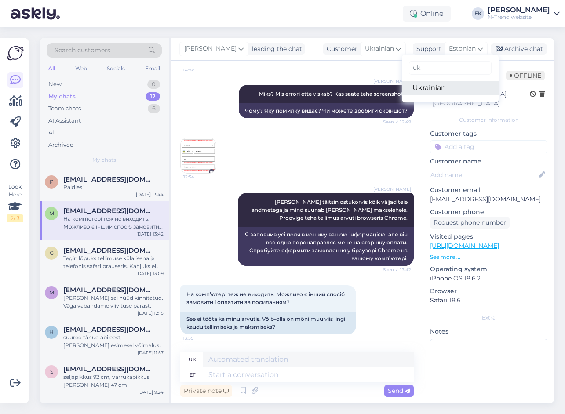
click at [443, 82] on link "Ukrainian" at bounding box center [450, 88] width 97 height 14
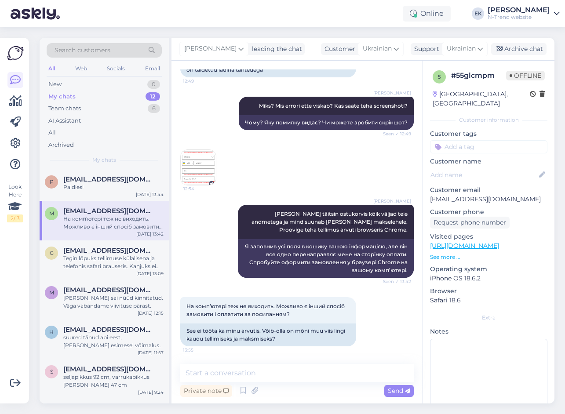
scroll to position [249, 0]
click at [226, 374] on textarea at bounding box center [297, 373] width 234 height 18
paste textarea "Будь ласка, скопіюйте та надішліть мені сюди у чат ваші дані — ім’я, прізвище, …"
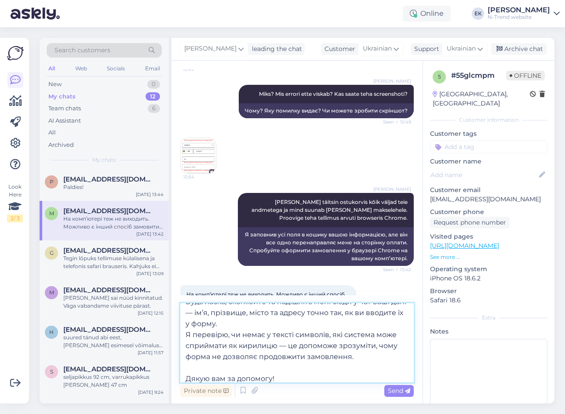
scroll to position [16, 0]
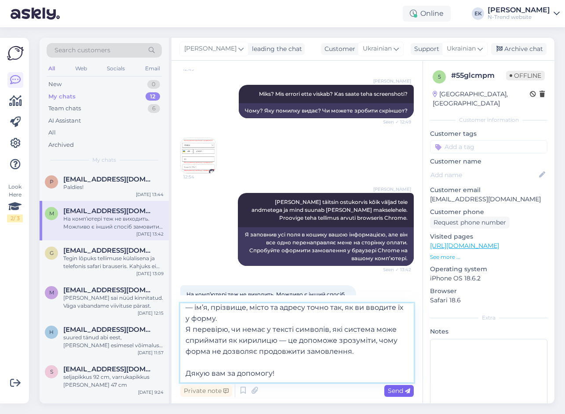
type textarea "Будь ласка, скопіюйте та надішліть мені сюди у чат ваші дані — ім’я, прізвище, …"
click at [393, 392] on span "Send" at bounding box center [399, 391] width 22 height 8
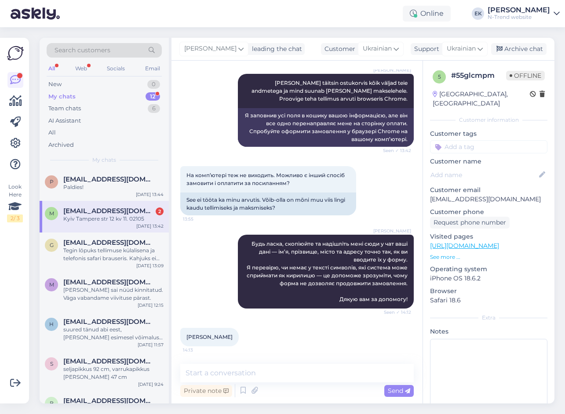
scroll to position [418, 0]
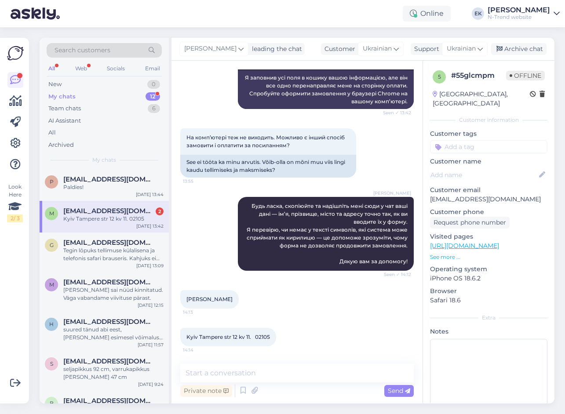
drag, startPoint x: 187, startPoint y: 299, endPoint x: 237, endPoint y: 299, distance: 50.6
click at [237, 299] on div "[PERSON_NAME] 14:13" at bounding box center [209, 299] width 58 height 18
copy span "[PERSON_NAME]"
drag, startPoint x: 186, startPoint y: 337, endPoint x: 277, endPoint y: 336, distance: 91.0
click at [276, 336] on div "Kyiv Tampere str 12 kv 11. 02105 14:14" at bounding box center [228, 337] width 96 height 18
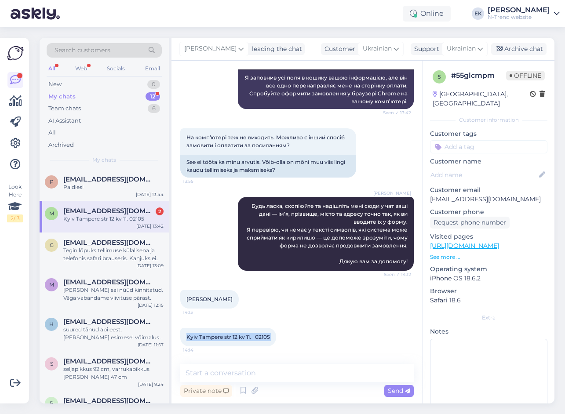
copy div "Kyiv Tampere str 12 kv 11. 02105 14:14"
click at [269, 300] on div "[PERSON_NAME] 14:13" at bounding box center [297, 300] width 234 height 38
drag, startPoint x: 187, startPoint y: 299, endPoint x: 235, endPoint y: 300, distance: 48.4
click at [233, 300] on span "[PERSON_NAME]" at bounding box center [209, 299] width 46 height 7
copy span "[PERSON_NAME]"
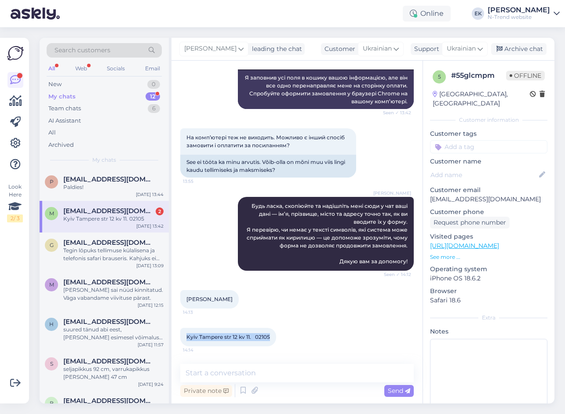
drag, startPoint x: 187, startPoint y: 337, endPoint x: 270, endPoint y: 337, distance: 83.6
click at [270, 337] on span "Kyiv Tampere str 12 kv 11. 02105" at bounding box center [228, 337] width 84 height 7
copy span "Kyiv Tampere str 12 kv 11. 02105"
click at [204, 303] on div "[PERSON_NAME] 14:13" at bounding box center [209, 299] width 58 height 18
drag, startPoint x: 188, startPoint y: 300, endPoint x: 234, endPoint y: 299, distance: 46.2
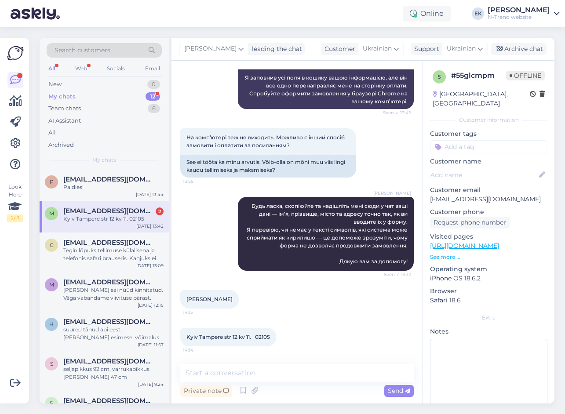
click at [233, 299] on span "[PERSON_NAME]" at bounding box center [209, 299] width 46 height 7
copy span "[PERSON_NAME]"
drag, startPoint x: 187, startPoint y: 338, endPoint x: 272, endPoint y: 336, distance: 84.9
click at [272, 336] on div "Kyiv Tampere str 12 kv 11. 02105 14:14" at bounding box center [228, 337] width 96 height 18
copy span "Kyiv Tampere str 12 kv 11. 02105"
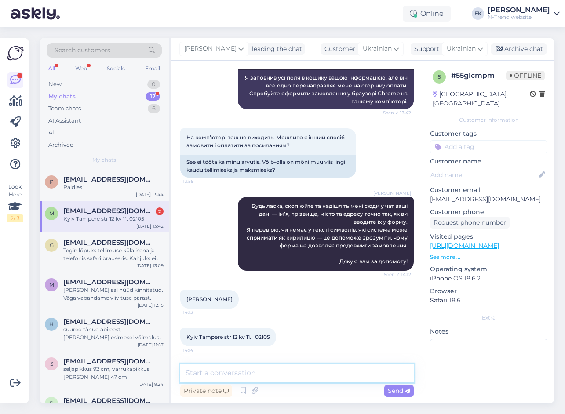
click at [299, 376] on textarea at bounding box center [297, 373] width 234 height 18
click at [233, 375] on textarea at bounding box center [297, 373] width 234 height 18
paste textarea "На жаль, мені не вдалося самостійно виявити причину помилки, тому я маю передат…"
type textarea "На жаль, мені не вдалося самостійно виявити причину помилки, тому я маю передат…"
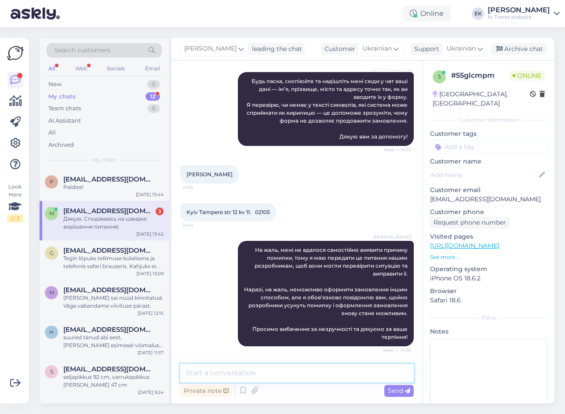
scroll to position [580, 0]
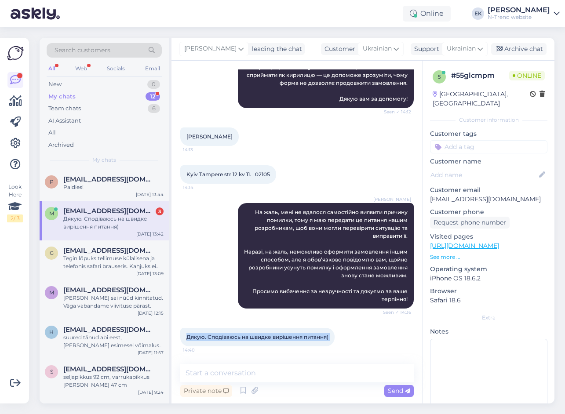
drag, startPoint x: 187, startPoint y: 338, endPoint x: 337, endPoint y: 337, distance: 149.5
click at [335, 337] on div "Дякую. Сподіваюсь на швидке вирішення питання) 14:40" at bounding box center [257, 337] width 154 height 18
copy div "Дякую. Сподіваюсь на швидке вирішення питання) 14:40"
click at [463, 48] on span "Ukrainian" at bounding box center [461, 49] width 29 height 10
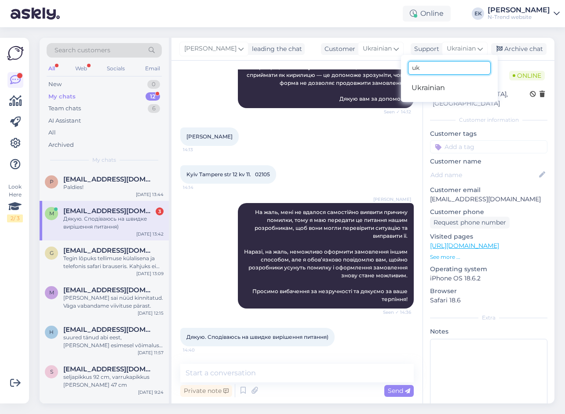
drag, startPoint x: 438, startPoint y: 67, endPoint x: 393, endPoint y: 66, distance: 44.4
click at [393, 66] on div "[PERSON_NAME] leading the chat Customer Ukrainian Support Ukrainian uk Ukrainia…" at bounding box center [363, 221] width 383 height 366
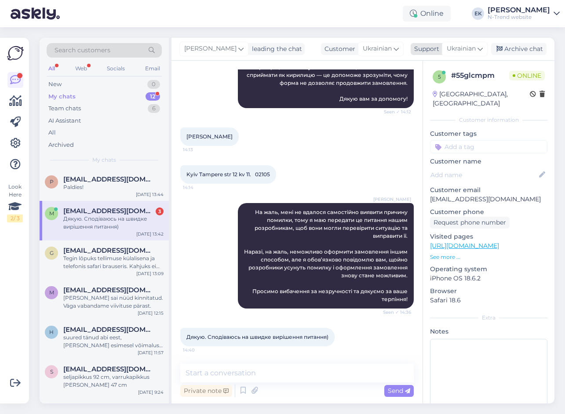
click at [459, 50] on span "Ukrainian" at bounding box center [461, 49] width 29 height 10
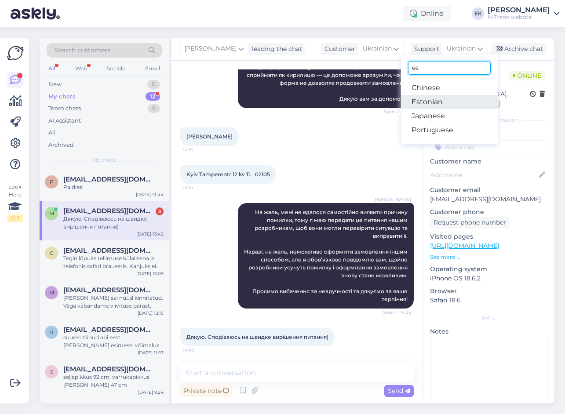
type input "es"
click at [431, 102] on link "Estonian" at bounding box center [449, 102] width 97 height 14
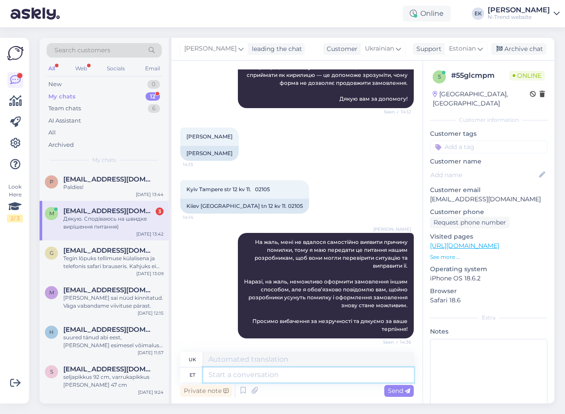
drag, startPoint x: 251, startPoint y: 377, endPoint x: 252, endPoint y: 372, distance: 5.3
click at [252, 377] on textarea at bounding box center [308, 375] width 211 height 15
type textarea "Juhul"
type textarea "Шанс"
type textarea "Juhul, ku"
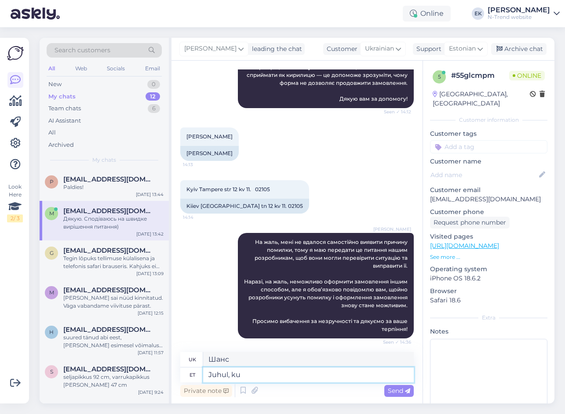
type textarea "У випадку,"
type textarea "Juhul, kui"
type textarea "У випадку, якщо"
type textarea "Juhul, kui ma"
type textarea "У випадку, якщо я"
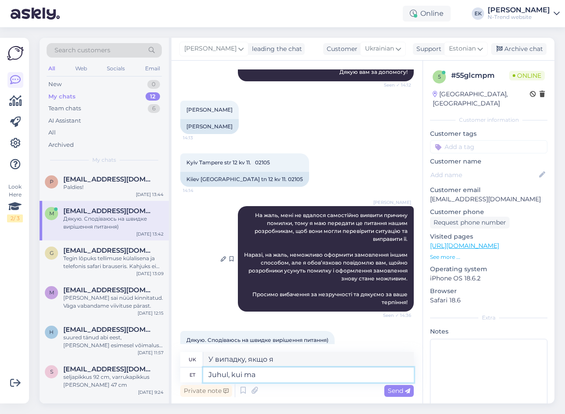
scroll to position [637, 0]
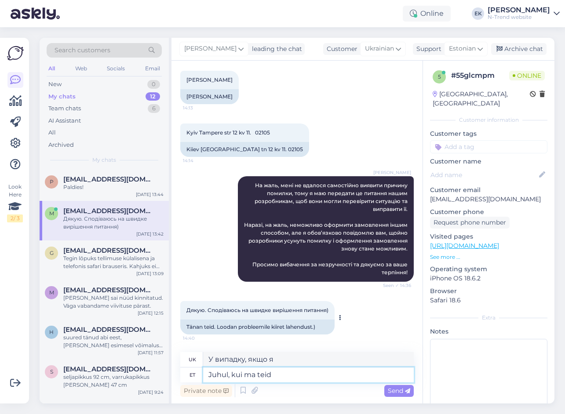
type textarea "Juhul, kui ma teid"
type textarea "На випадок, якщо я тебе побачу"
type textarea "Juhul, kui ma teid siin"
type textarea "На випадок, якщо я тебе тут побачу"
type textarea "Juhul, kui ma teid siin kätte ei"
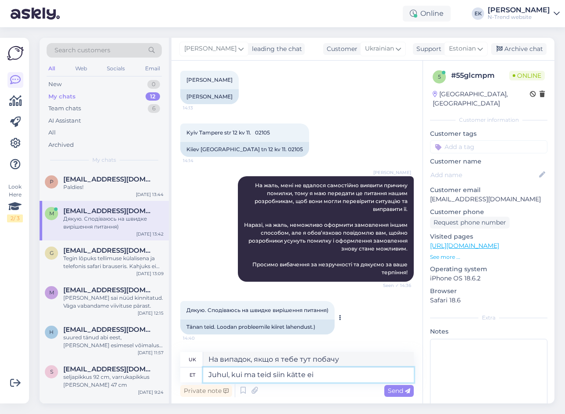
type textarea "На випадок, якщо я тебе тут спіймаю"
type textarea "Juhul, kui ma teid siin kätte ei sa"
type textarea "Якщо я тебе тут не спіймаю"
type textarea "[PERSON_NAME], kui ma teid siin kätte ei saa, sii"
type textarea "Якщо я не можу до вас додзвонитися тут,"
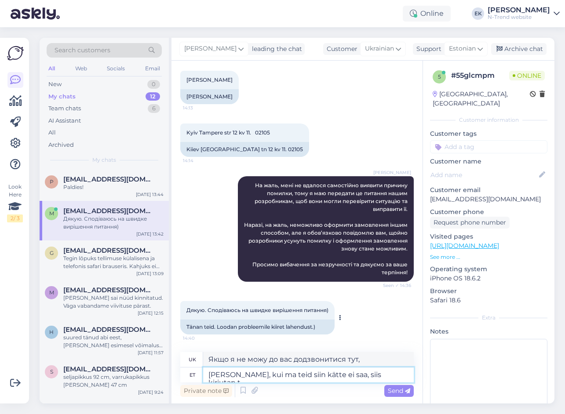
type textarea "[PERSON_NAME], kui ma teid siin kätte ei saa, siis kirjutan te"
type textarea "Якщо я не зможу додзвонитися до тебе тут, я напишу."
type textarea "[PERSON_NAME], kui ma teid siin kätte ei saa, siis kirjutan teile"
type textarea "Якщо я не зможу додзвонитися до тебе тут, я напишу тобі."
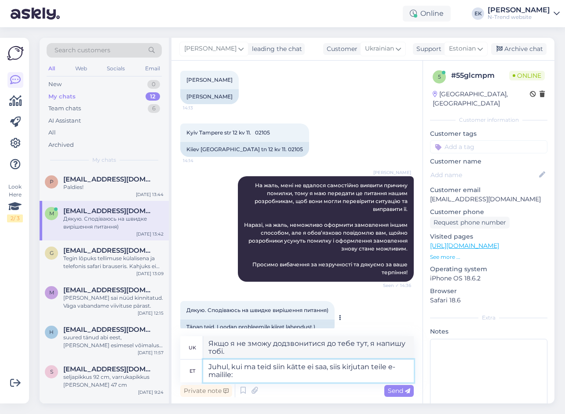
type textarea "Juhul, kui ma teid siin kätte ei saa, siis kirjutan teile e-mailile:"
type textarea "Якщо я не зможу зв'язатися з вами тут, я напишу вам електронного листа:"
drag, startPoint x: 431, startPoint y: 190, endPoint x: 515, endPoint y: 190, distance: 84.0
click at [515, 195] on p "[EMAIL_ADDRESS][DOMAIN_NAME]" at bounding box center [488, 199] width 117 height 9
copy p "[EMAIL_ADDRESS][DOMAIN_NAME]"
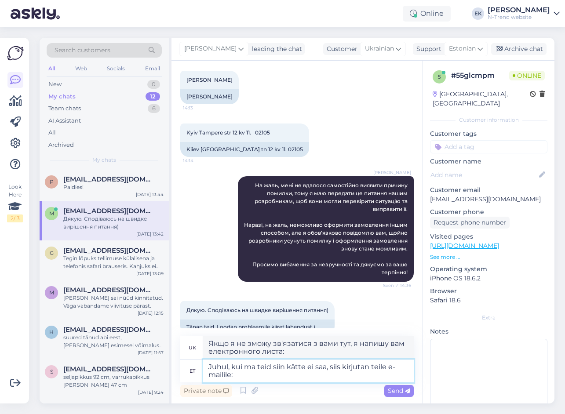
click at [250, 377] on textarea "Juhul, kui ma teid siin kätte ei saa, siis kirjutan teile e-mailile:" at bounding box center [308, 371] width 211 height 23
paste textarea "[EMAIL_ADDRESS][DOMAIN_NAME]"
type textarea "Juhul, kui ma teid siin kätte ei saa, siis kirjutan teile e-mailile: [EMAIL_ADD…"
click at [400, 389] on span "Send" at bounding box center [399, 391] width 22 height 8
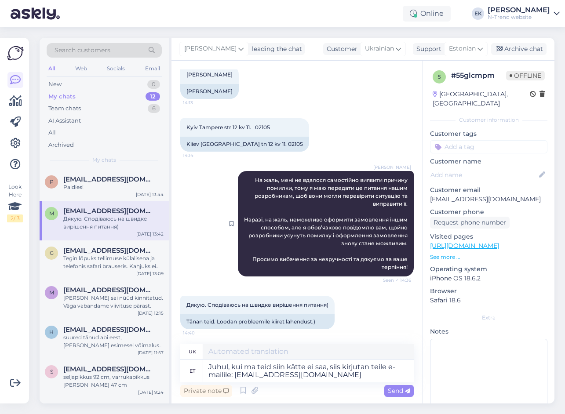
scroll to position [645, 0]
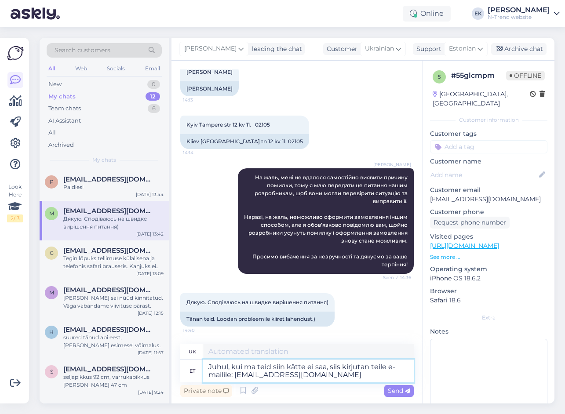
click at [339, 376] on textarea "Juhul, kui ma teid siin kätte ei saa, siis kirjutan teile e-mailile: [EMAIL_ADD…" at bounding box center [308, 371] width 211 height 23
click at [398, 391] on span "Send" at bounding box center [399, 391] width 22 height 8
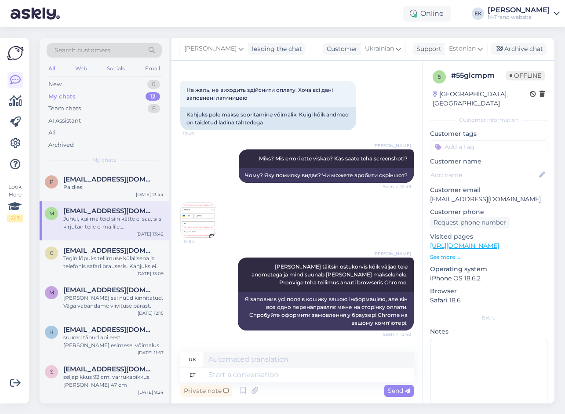
scroll to position [199, 0]
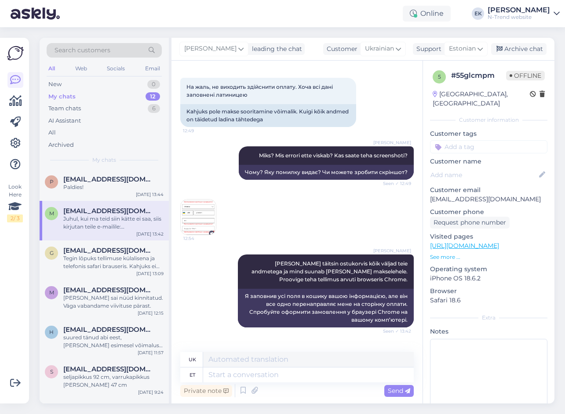
click at [199, 220] on img at bounding box center [198, 217] width 35 height 35
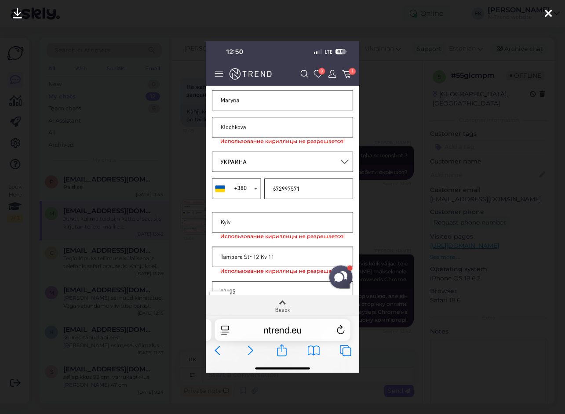
click at [19, 10] on icon at bounding box center [17, 13] width 9 height 11
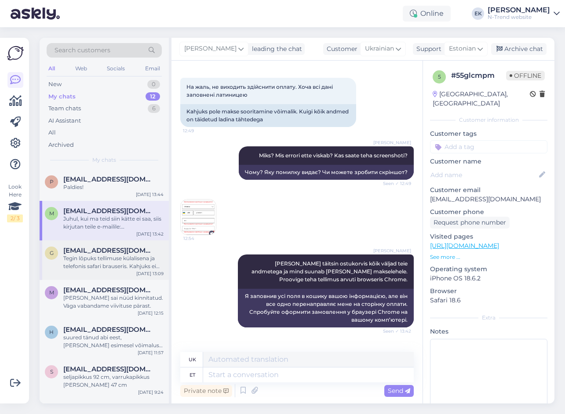
click at [102, 258] on div "Tegin lõpuks tellimuse külalisena ja telefonis safari brauseris. Kahjuks ei toi…" at bounding box center [113, 263] width 100 height 16
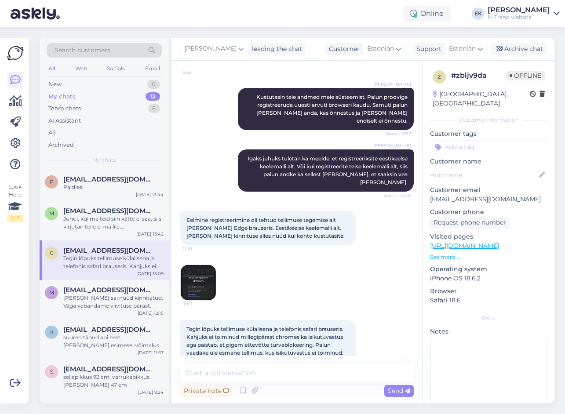
click at [193, 267] on img at bounding box center [198, 282] width 35 height 35
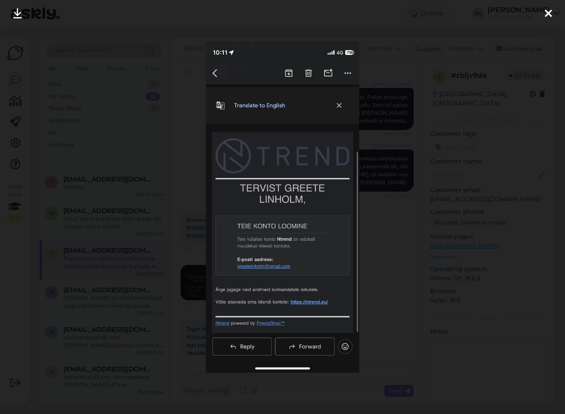
drag, startPoint x: 551, startPoint y: 14, endPoint x: 438, endPoint y: 91, distance: 137.0
click at [550, 14] on icon at bounding box center [548, 13] width 7 height 11
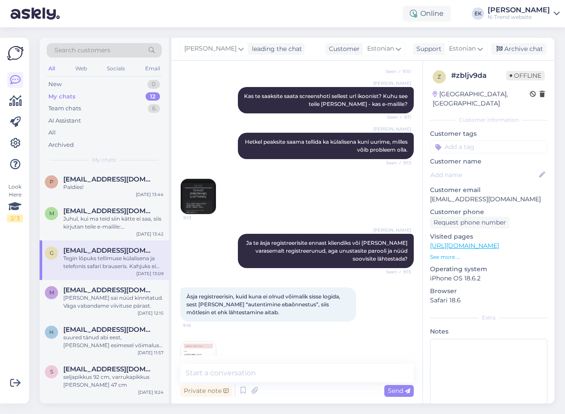
scroll to position [132, 0]
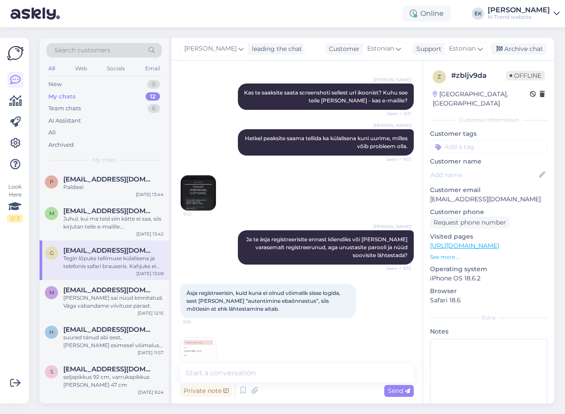
click at [190, 186] on img at bounding box center [198, 192] width 35 height 35
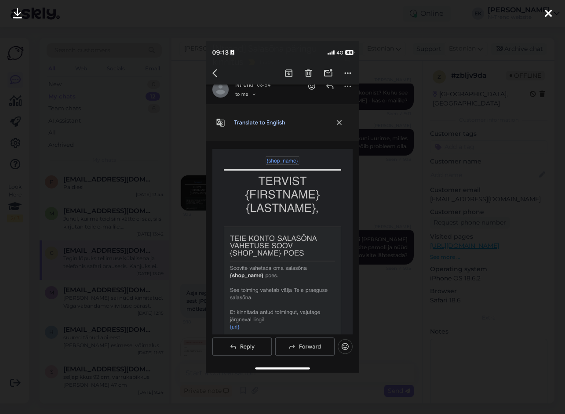
click at [15, 13] on icon at bounding box center [17, 13] width 9 height 11
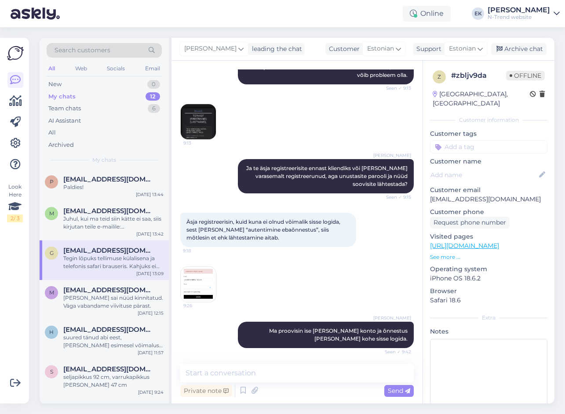
scroll to position [220, 0]
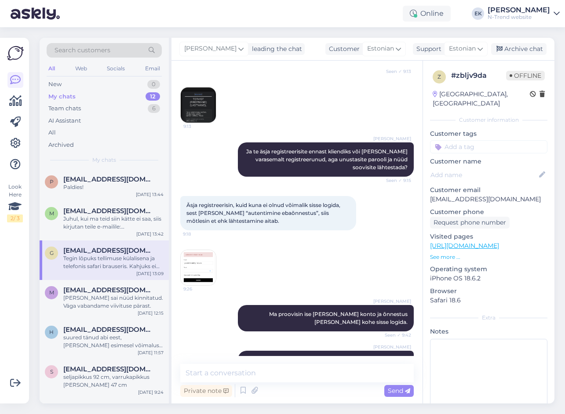
click at [198, 257] on img at bounding box center [198, 267] width 35 height 35
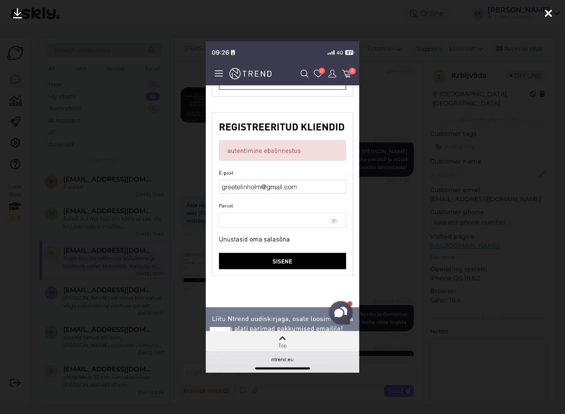
click at [18, 14] on icon at bounding box center [17, 13] width 9 height 11
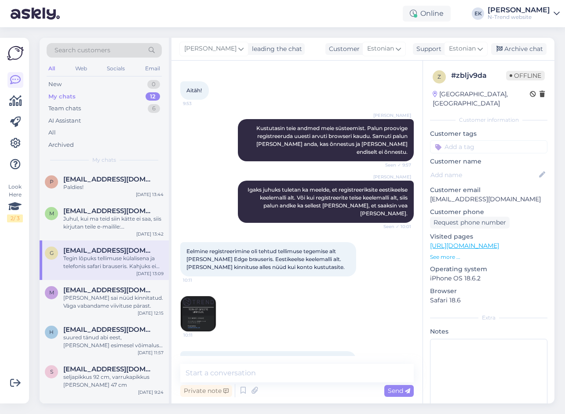
scroll to position [696, 0]
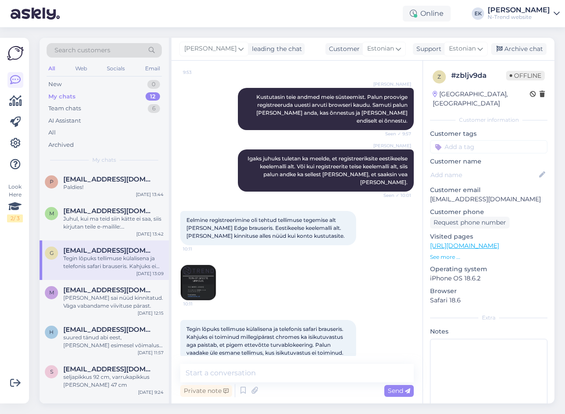
click at [271, 359] on div "Chat started [DATE] Registreerisin kasutaja aga ei saa sisse logida, parooli lä…" at bounding box center [297, 232] width 251 height 343
click at [223, 374] on textarea at bounding box center [297, 373] width 234 height 18
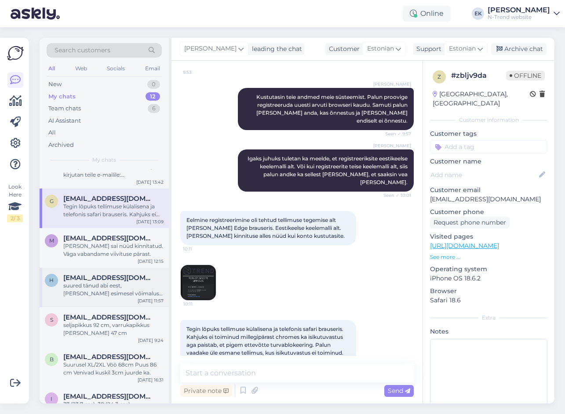
scroll to position [0, 0]
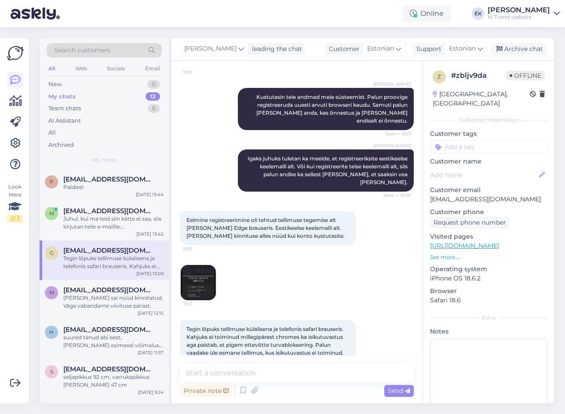
click at [197, 265] on img at bounding box center [198, 282] width 35 height 35
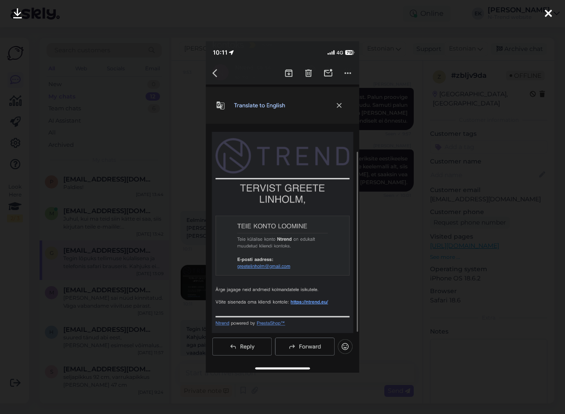
click at [548, 14] on icon at bounding box center [548, 13] width 7 height 11
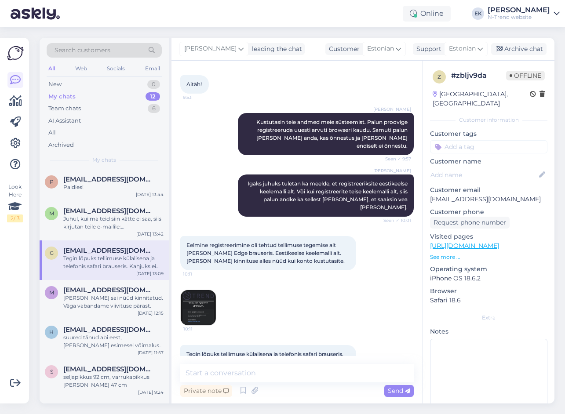
scroll to position [696, 0]
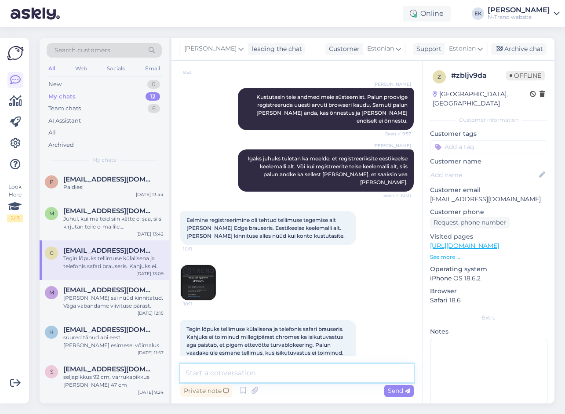
click at [215, 373] on textarea at bounding box center [297, 373] width 234 height 18
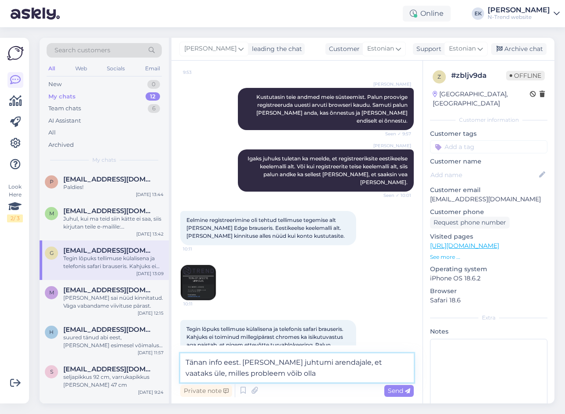
type textarea "Tänan info eest. [PERSON_NAME] juhtumi arendajale, et vaataks üle, milles probl…"
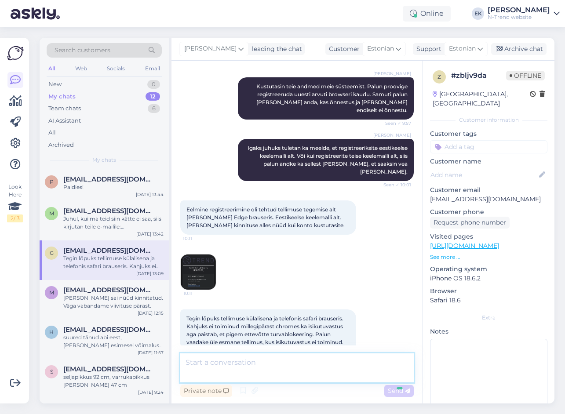
scroll to position [741, 0]
